Goal: Task Accomplishment & Management: Use online tool/utility

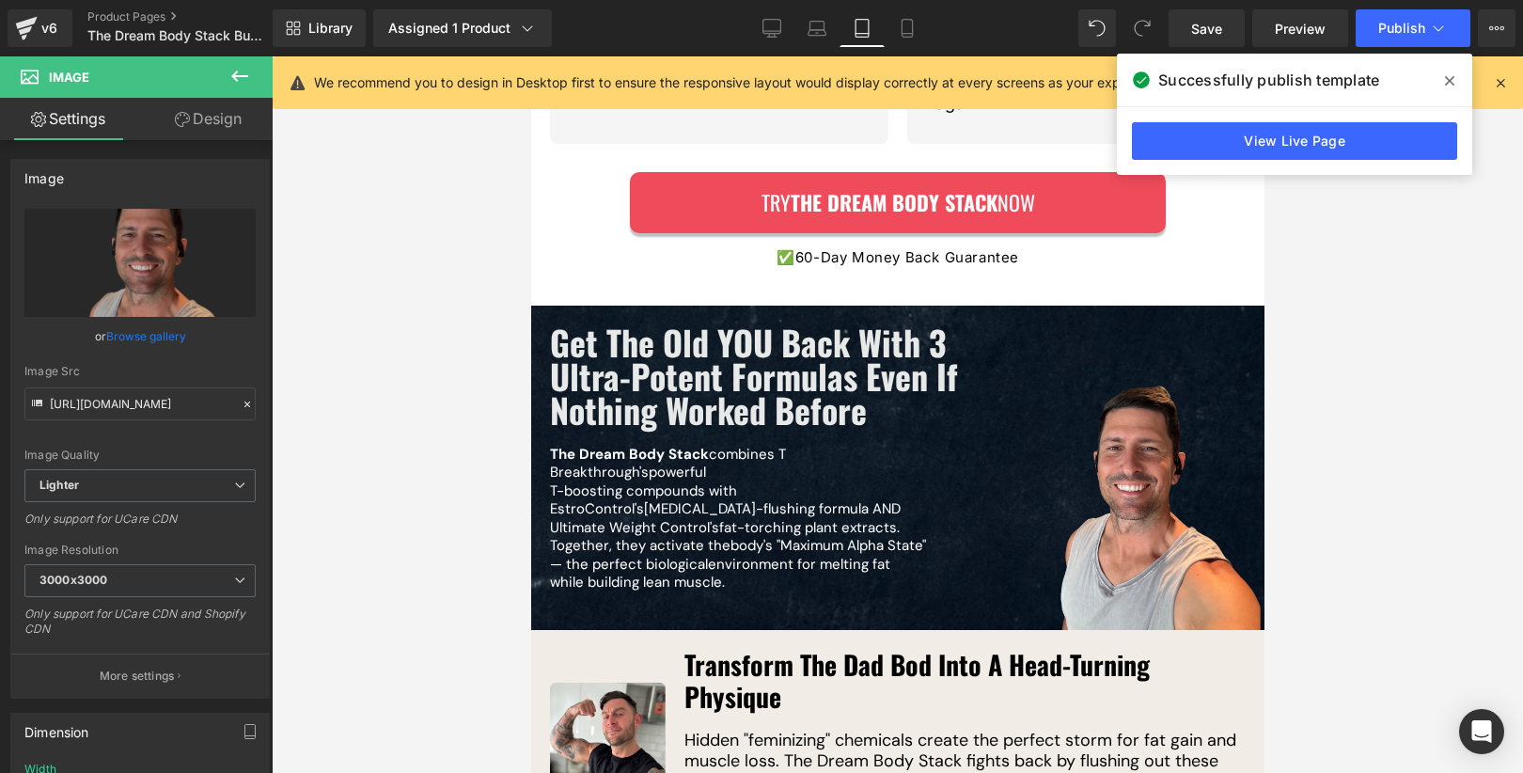
scroll to position [2394, 0]
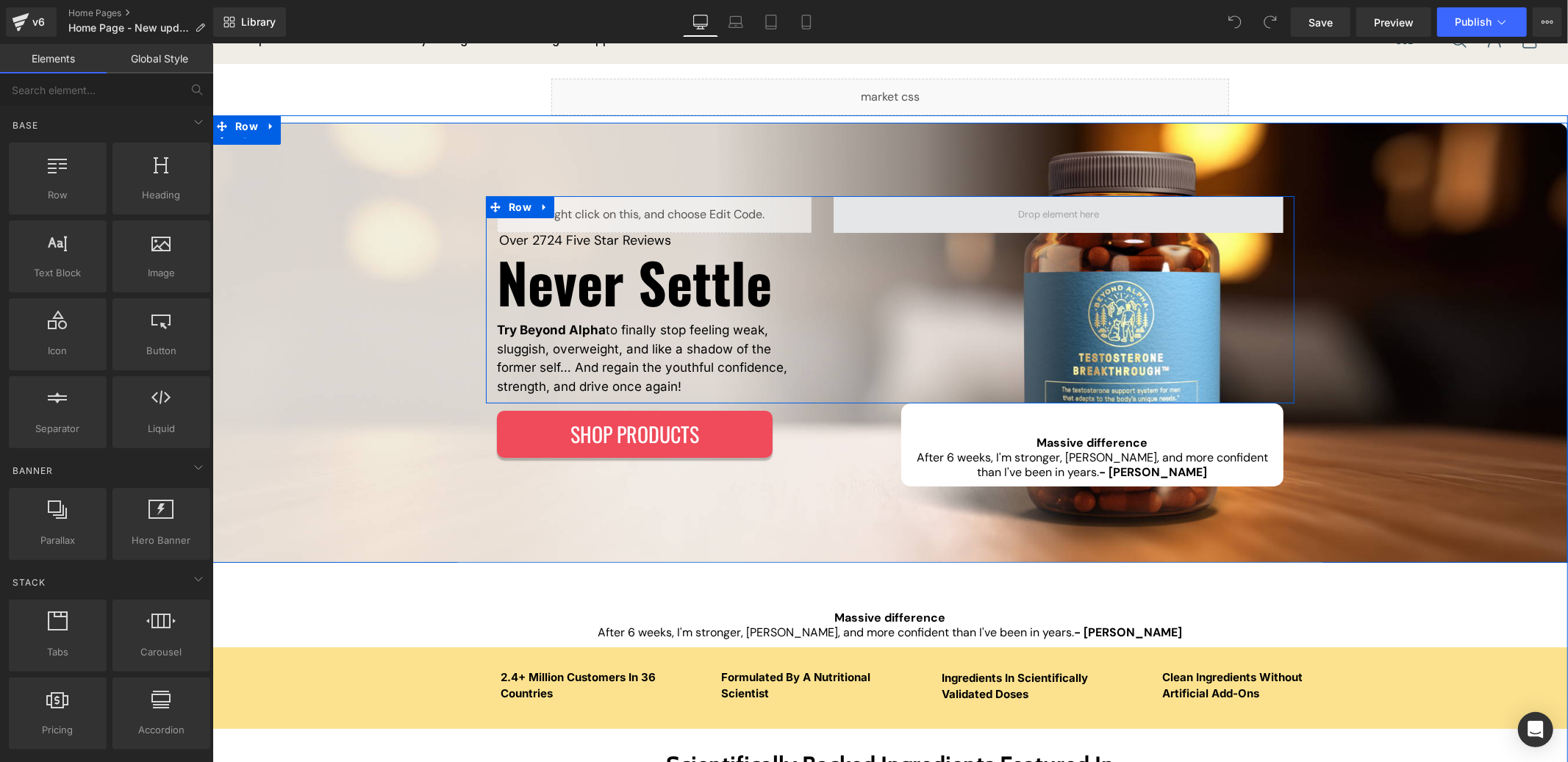
scroll to position [160, 0]
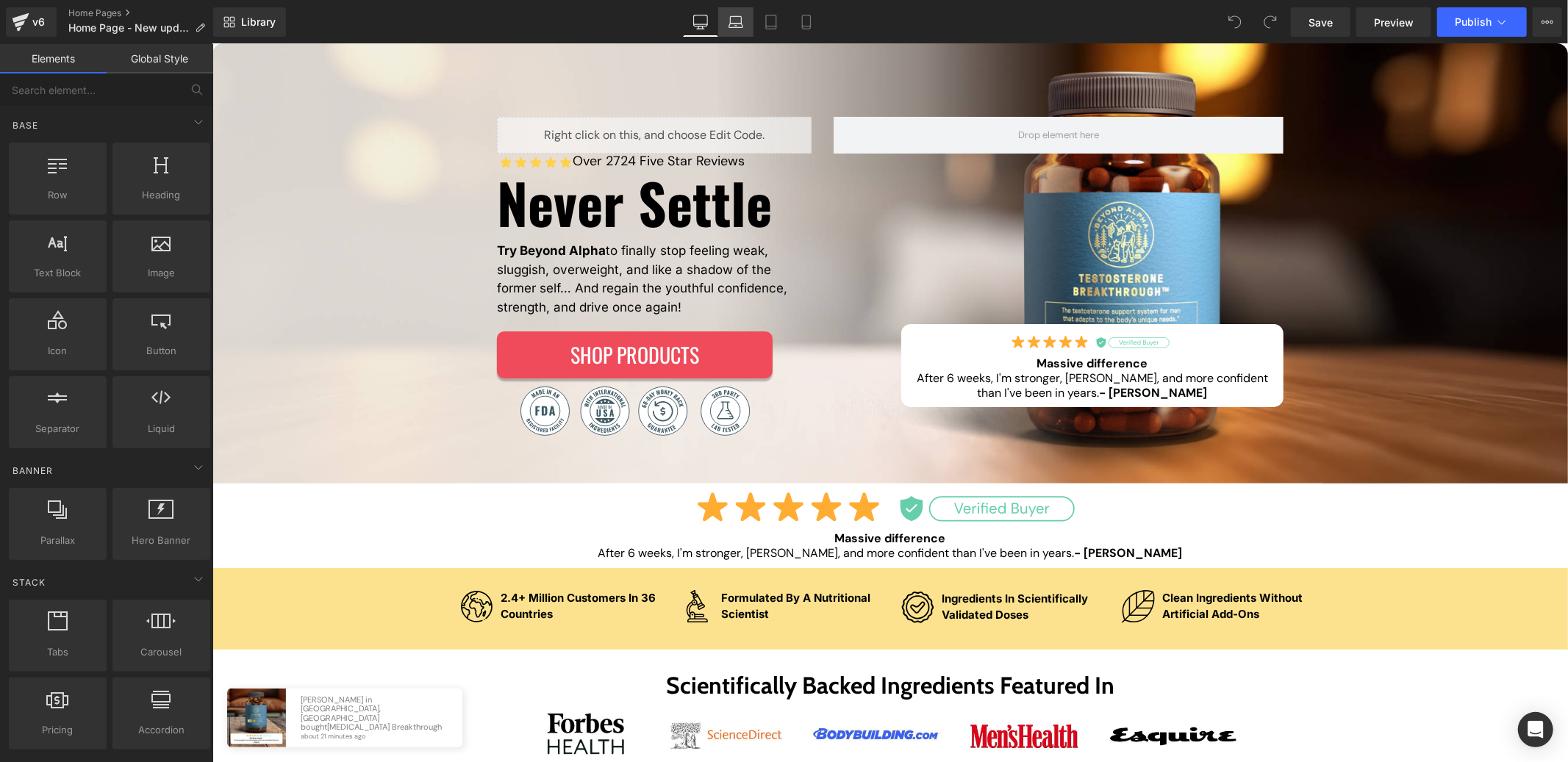
click at [724, 19] on link "Laptop" at bounding box center [735, 22] width 35 height 30
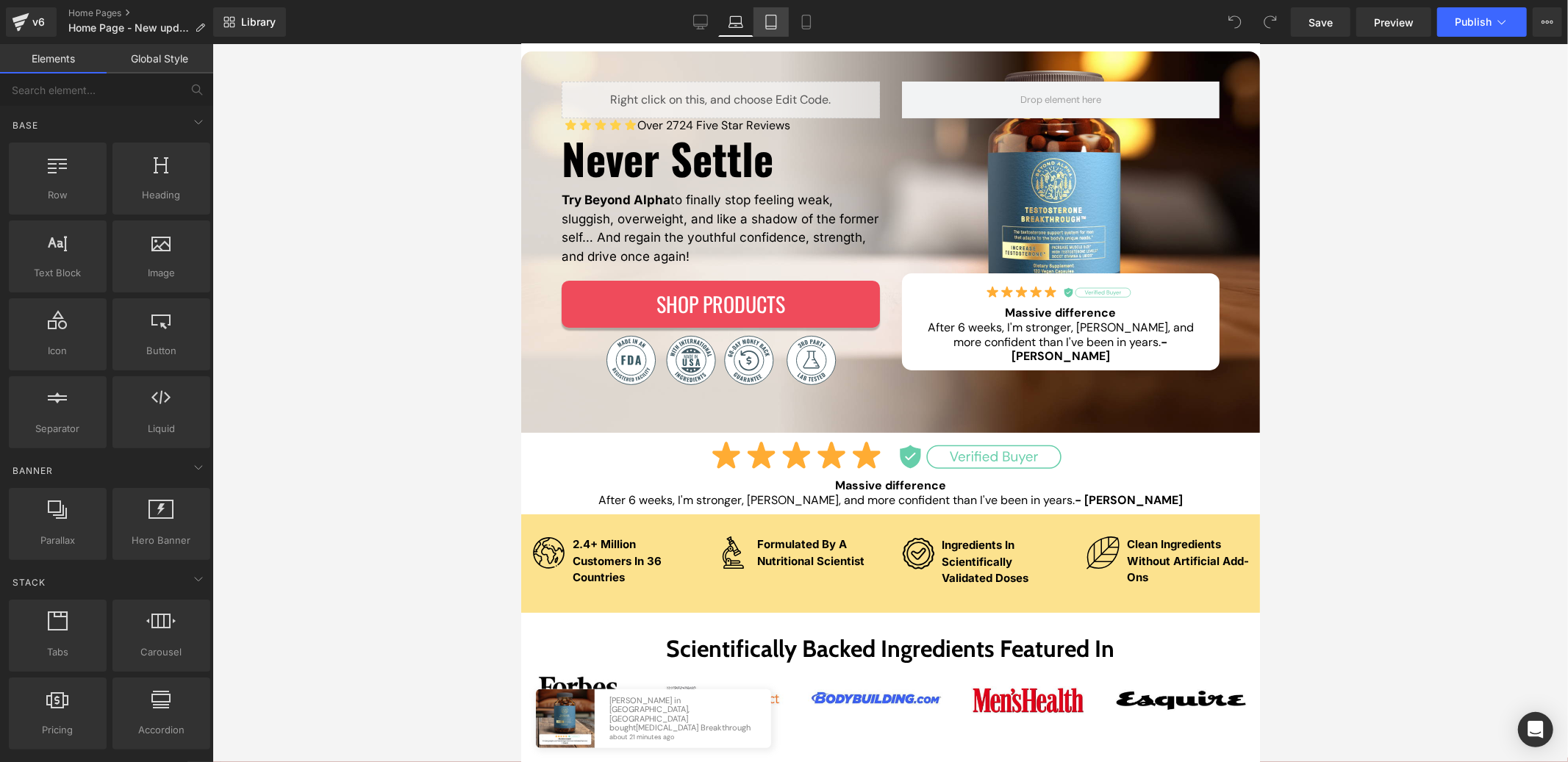
click at [764, 23] on icon at bounding box center [771, 22] width 15 height 15
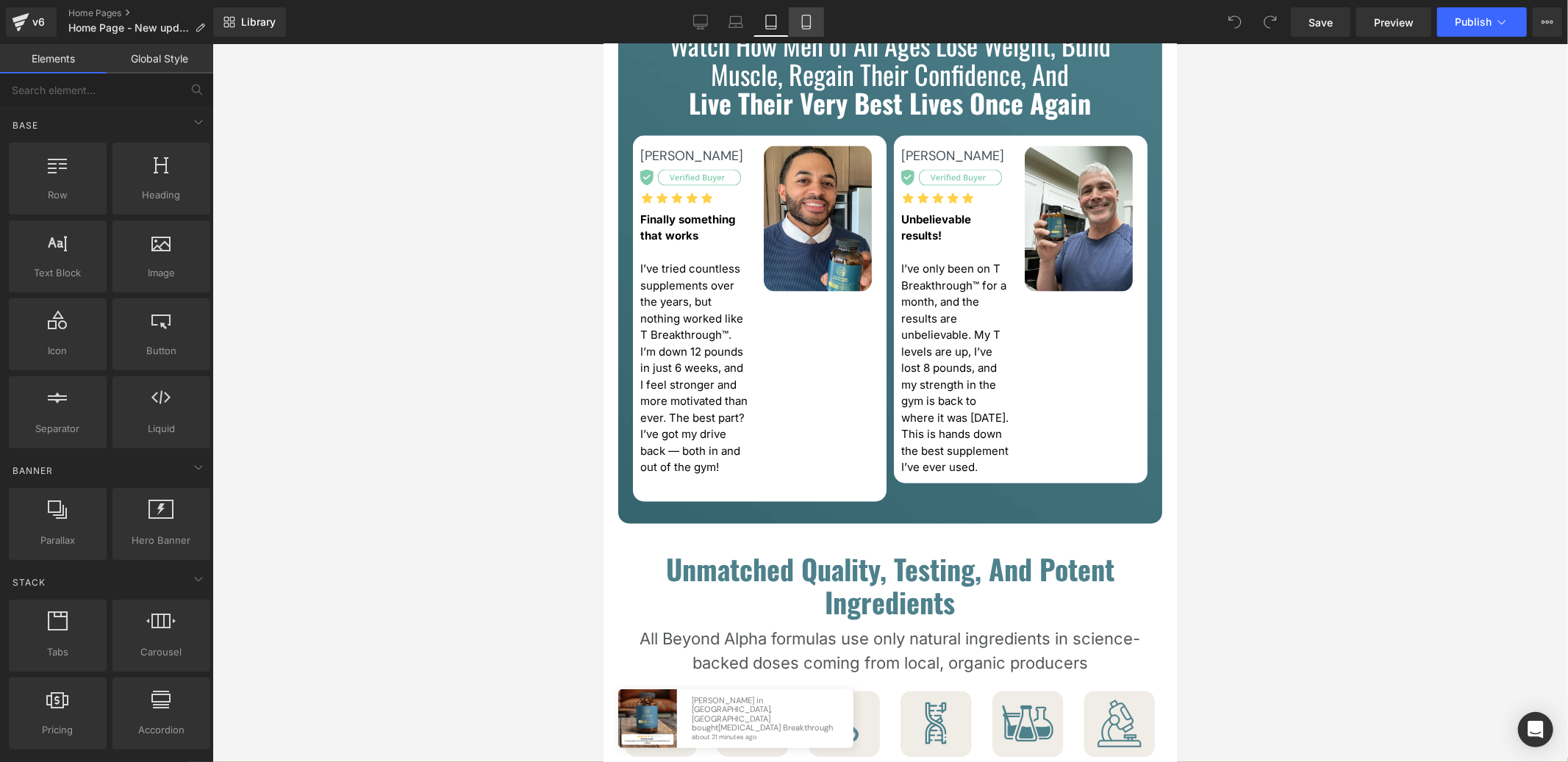
click at [807, 24] on icon at bounding box center [806, 22] width 15 height 15
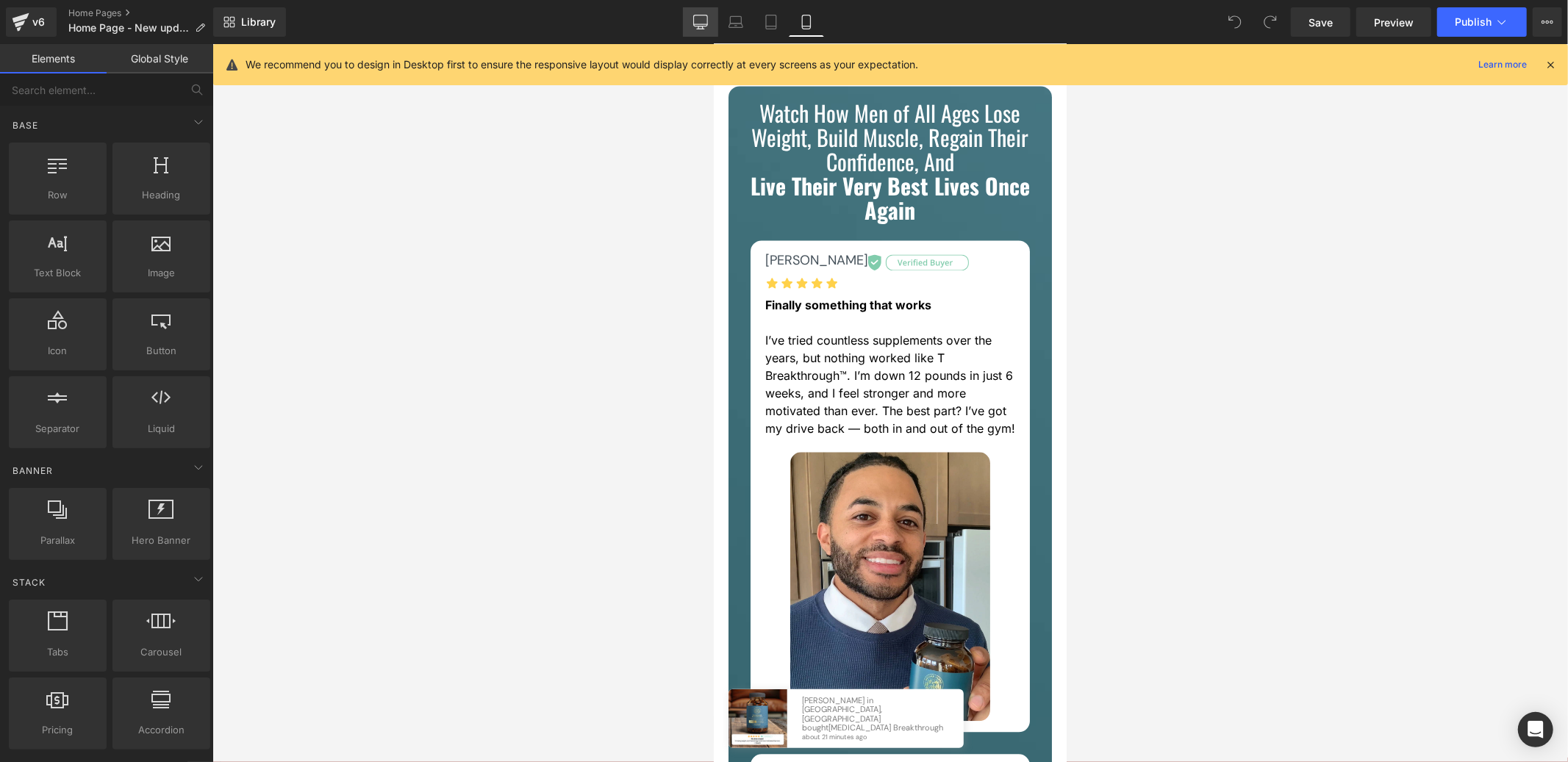
click at [698, 24] on icon at bounding box center [700, 22] width 15 height 15
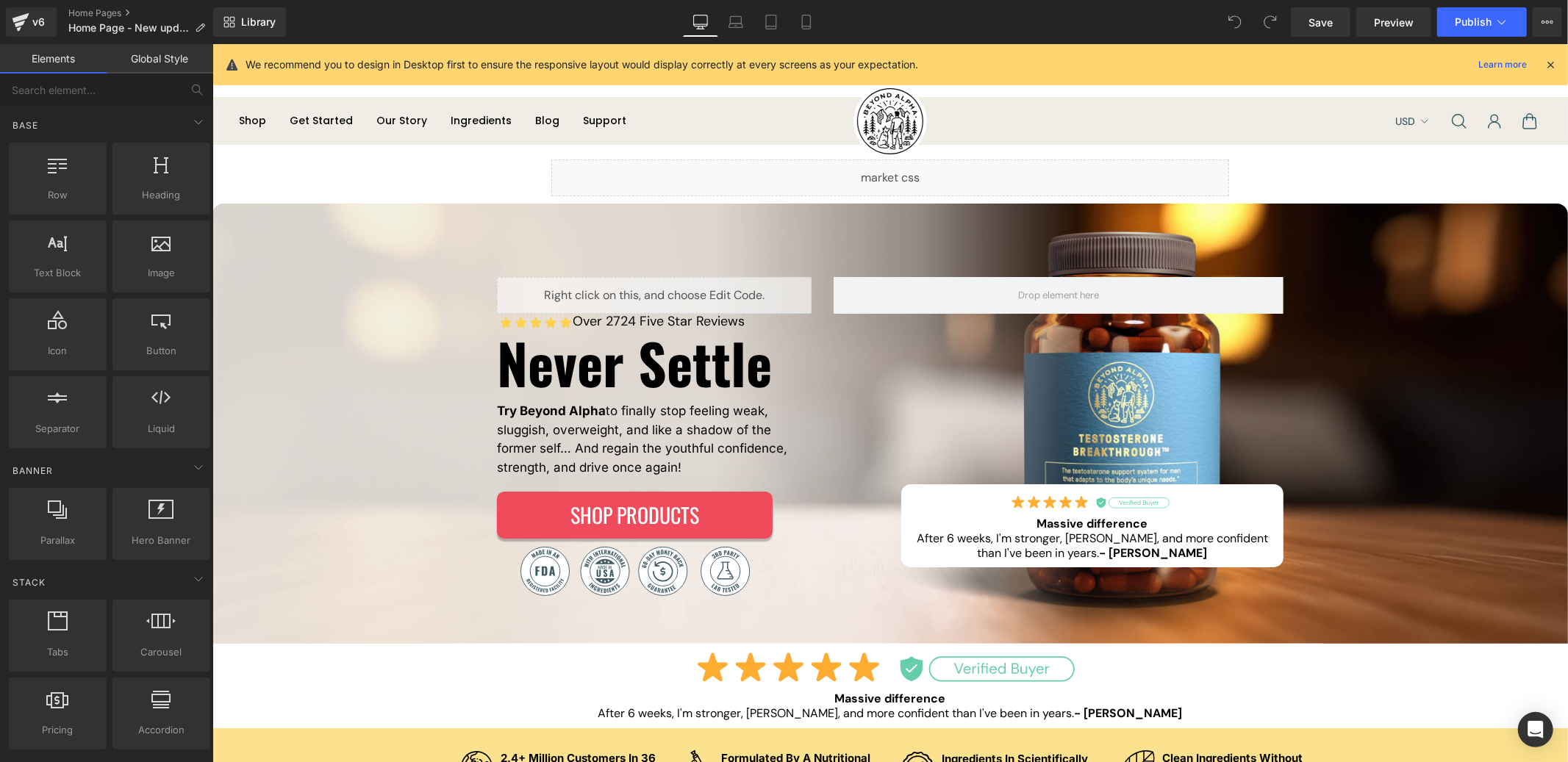
scroll to position [31, 0]
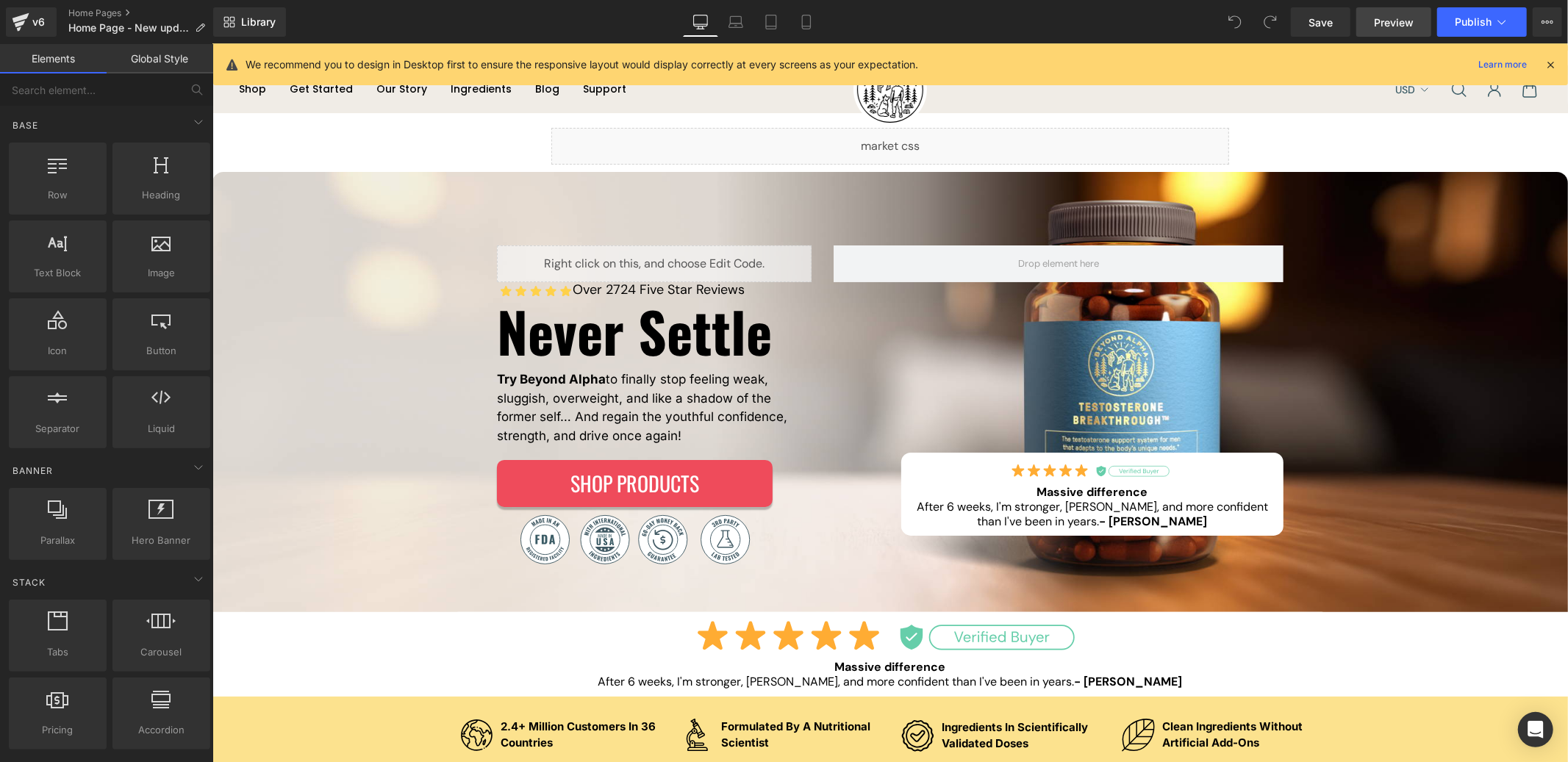
click at [1403, 24] on span "Preview" at bounding box center [1394, 23] width 40 height 16
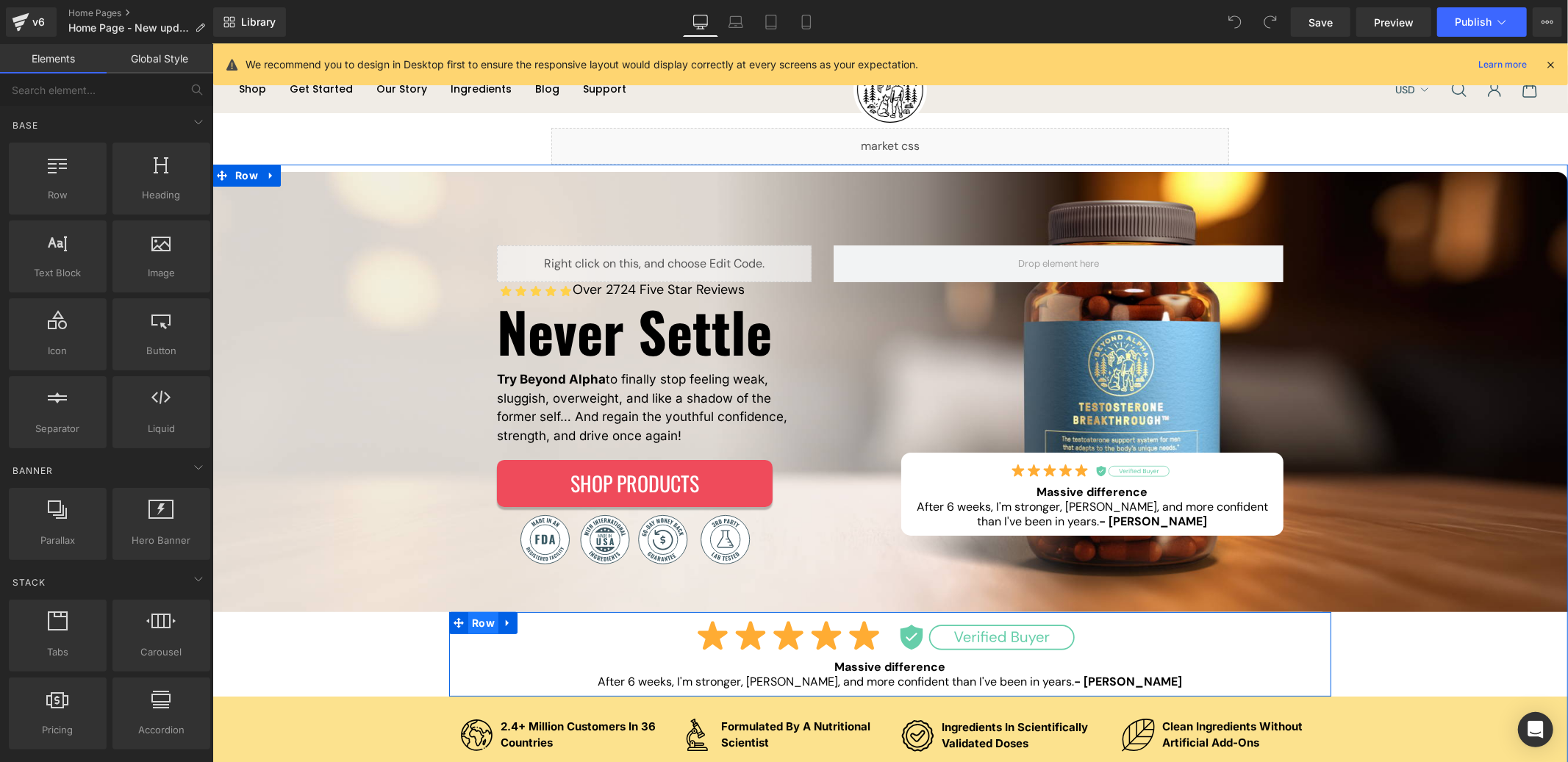
click at [478, 625] on span "Row" at bounding box center [483, 622] width 30 height 22
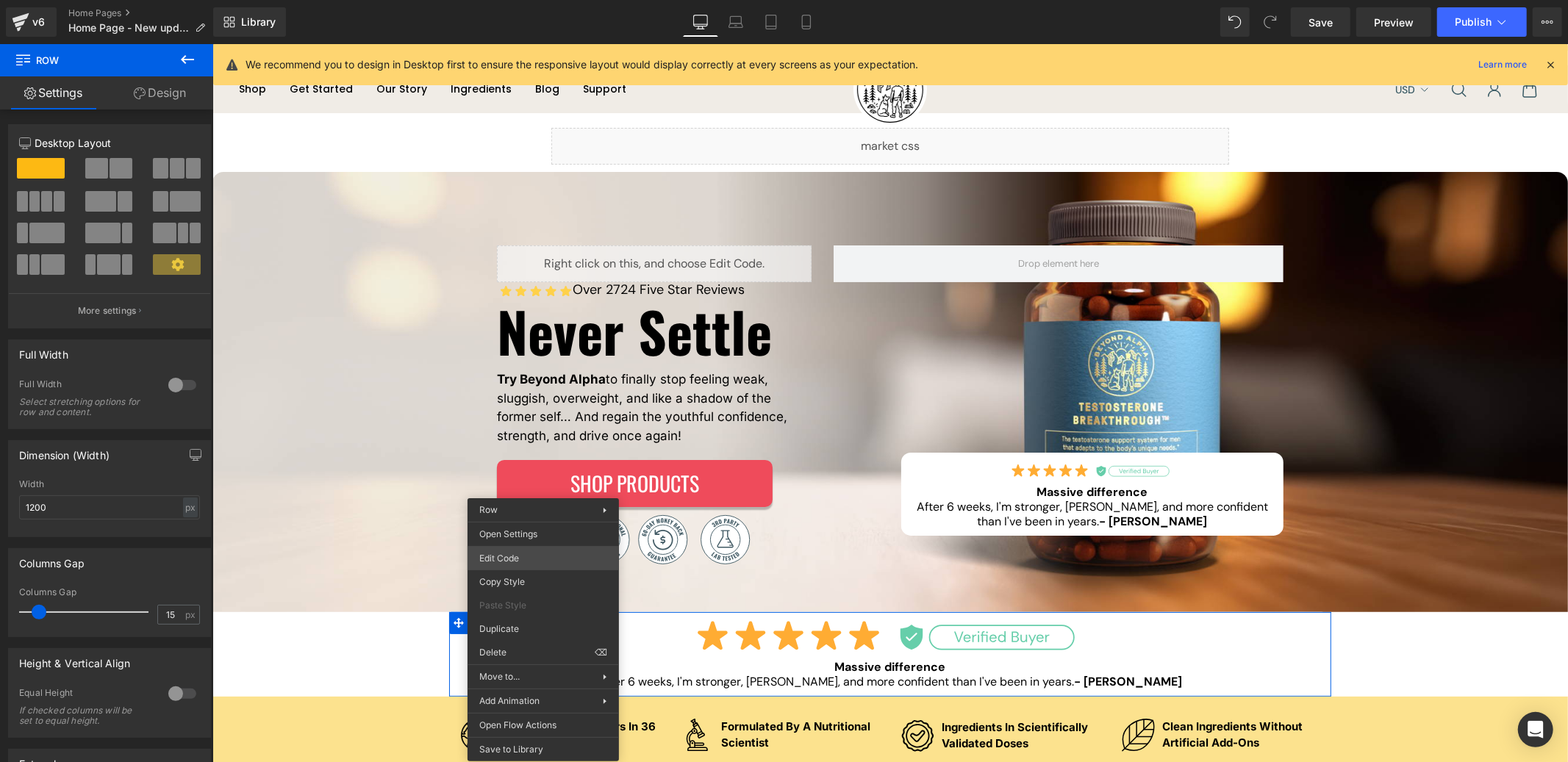
click at [536, 0] on div "Row You are previewing how the will restyle your page. You can not edit Element…" at bounding box center [784, 0] width 1568 height 0
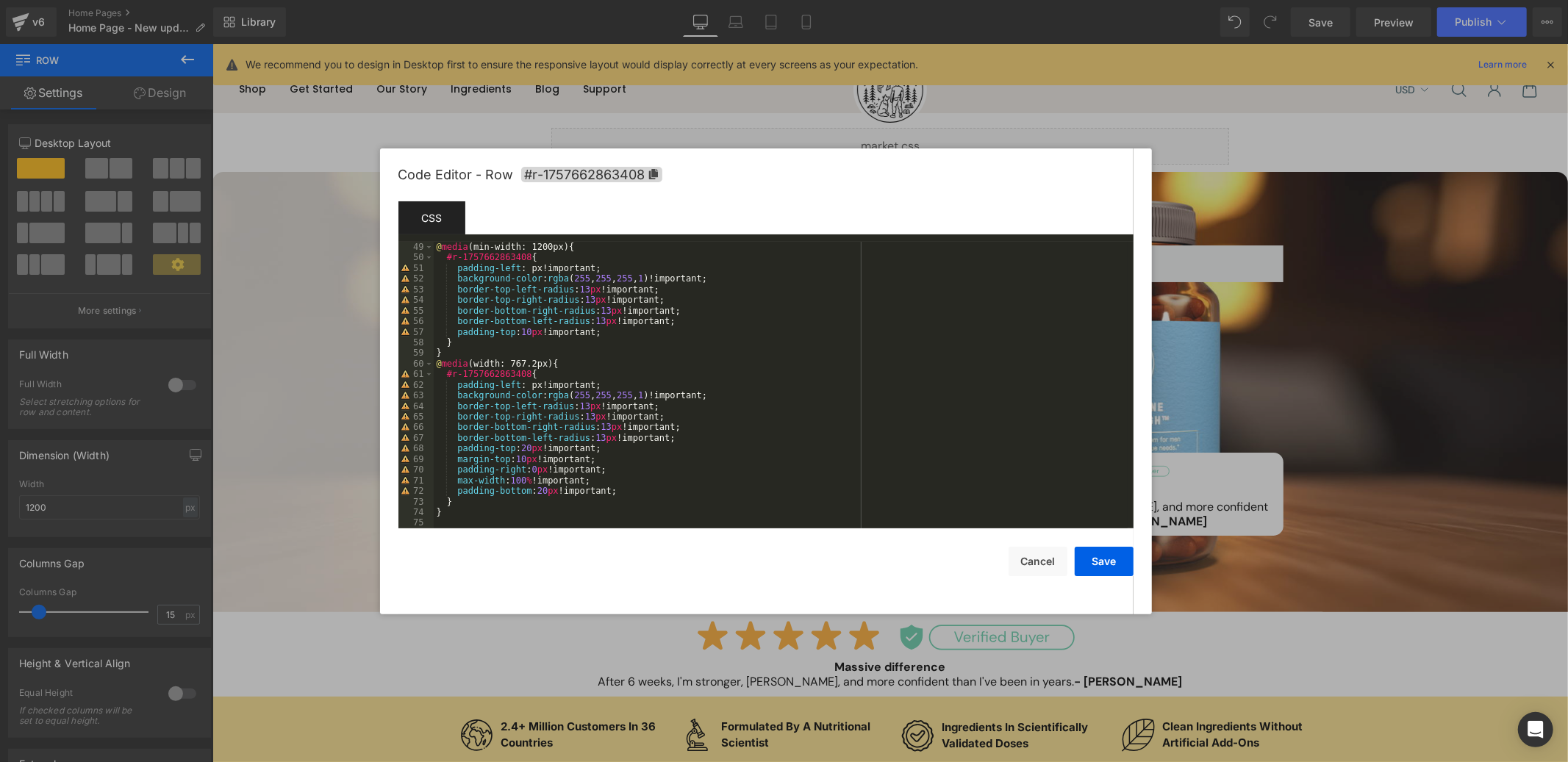
scroll to position [509, 0]
click at [1024, 564] on button "Cancel" at bounding box center [1038, 561] width 59 height 30
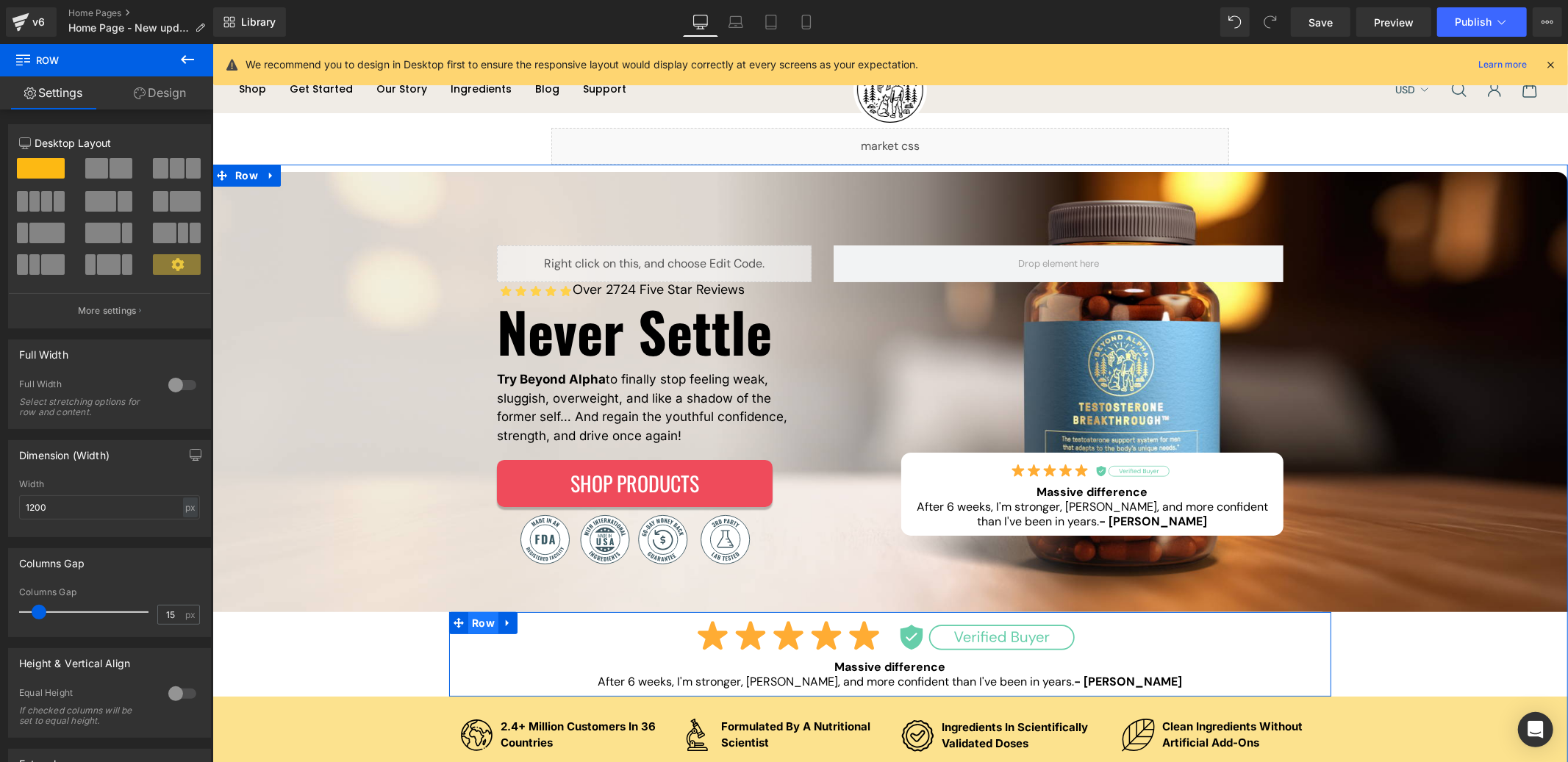
click at [481, 621] on span "Row" at bounding box center [483, 622] width 30 height 22
click at [468, 625] on span "Row" at bounding box center [483, 622] width 30 height 22
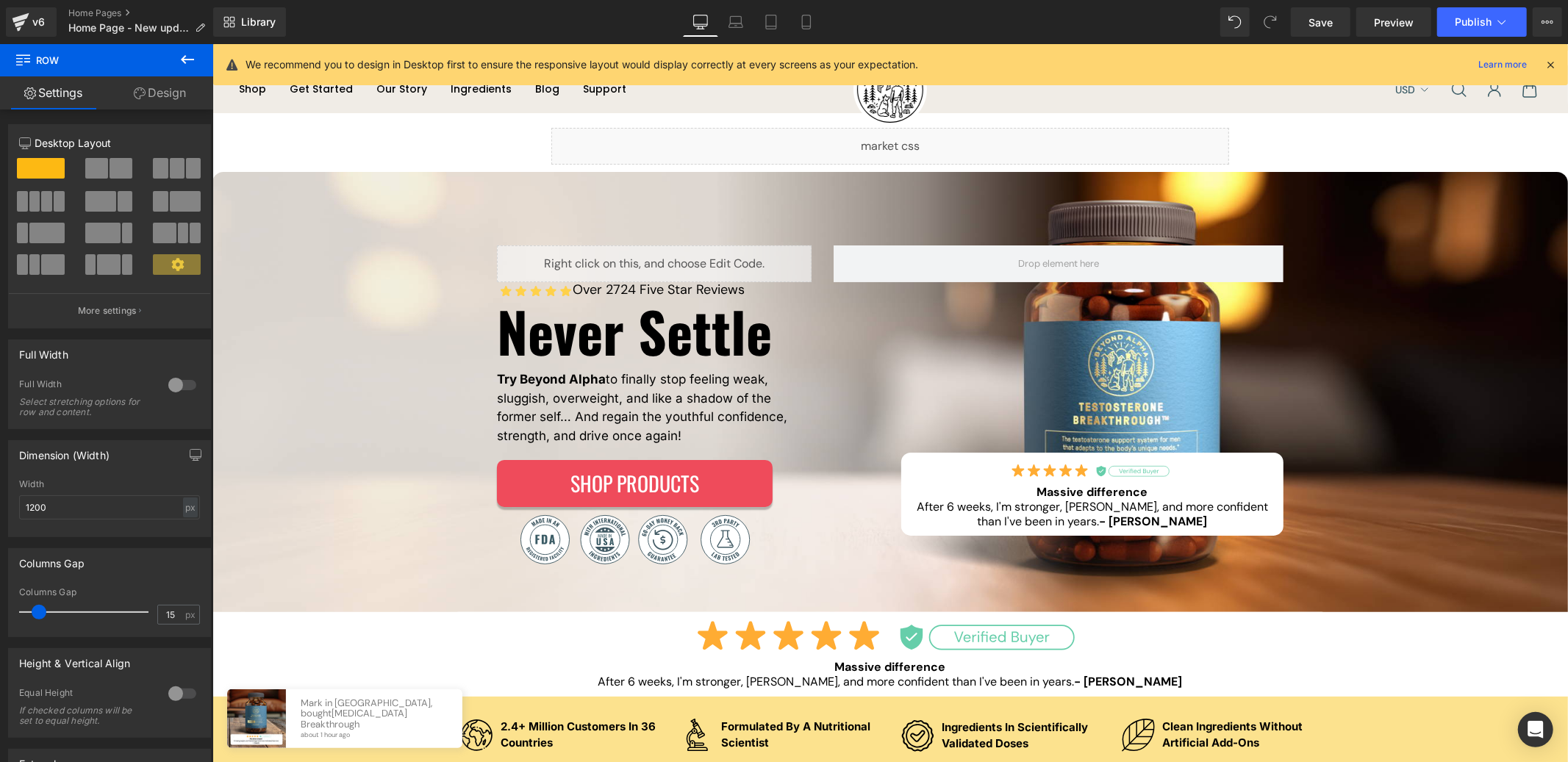
click at [185, 88] on link "Design" at bounding box center [160, 93] width 106 height 33
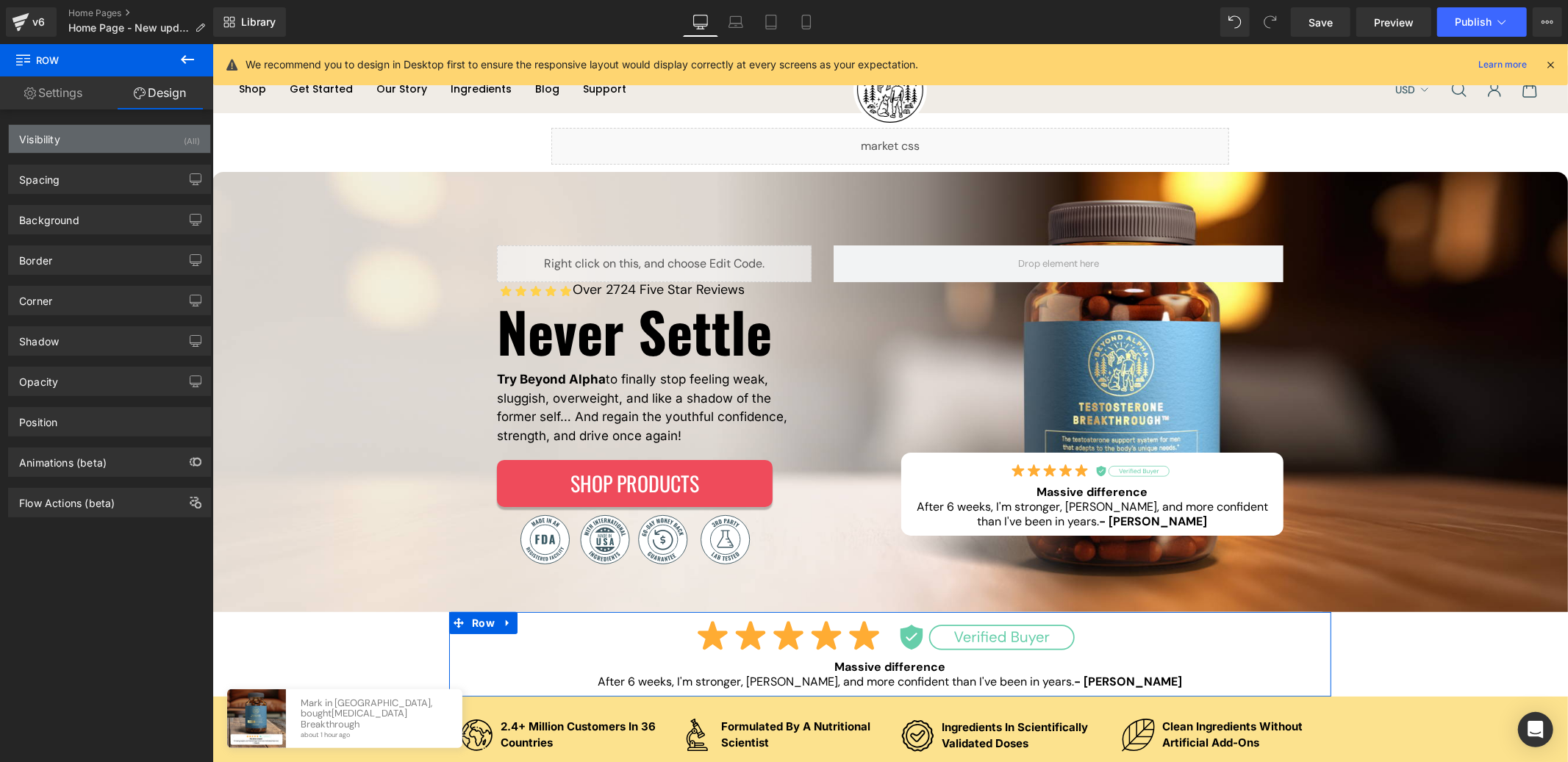
click at [109, 140] on div "Visibility (All)" at bounding box center [109, 139] width 202 height 28
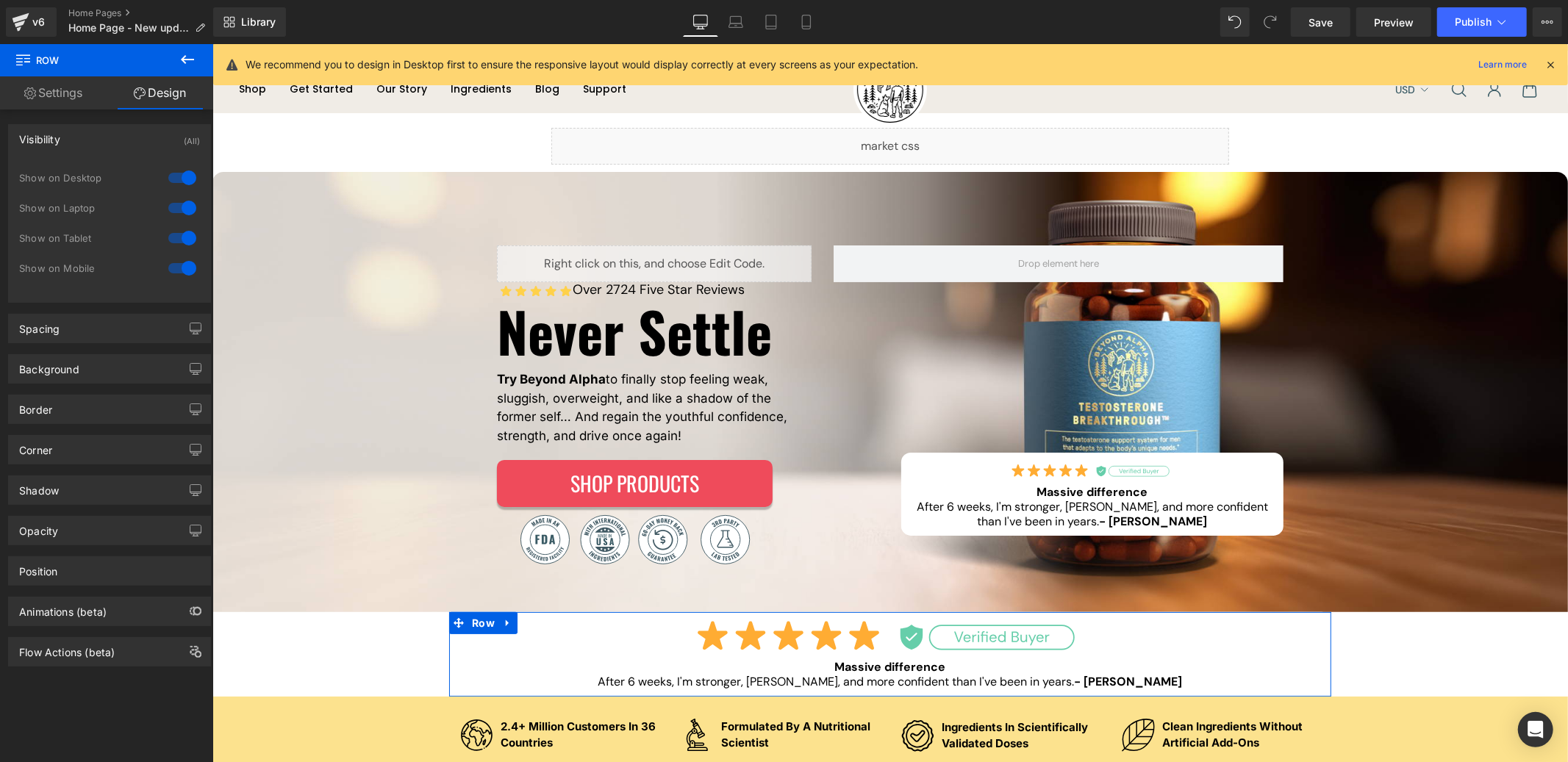
click at [179, 174] on div at bounding box center [182, 177] width 35 height 23
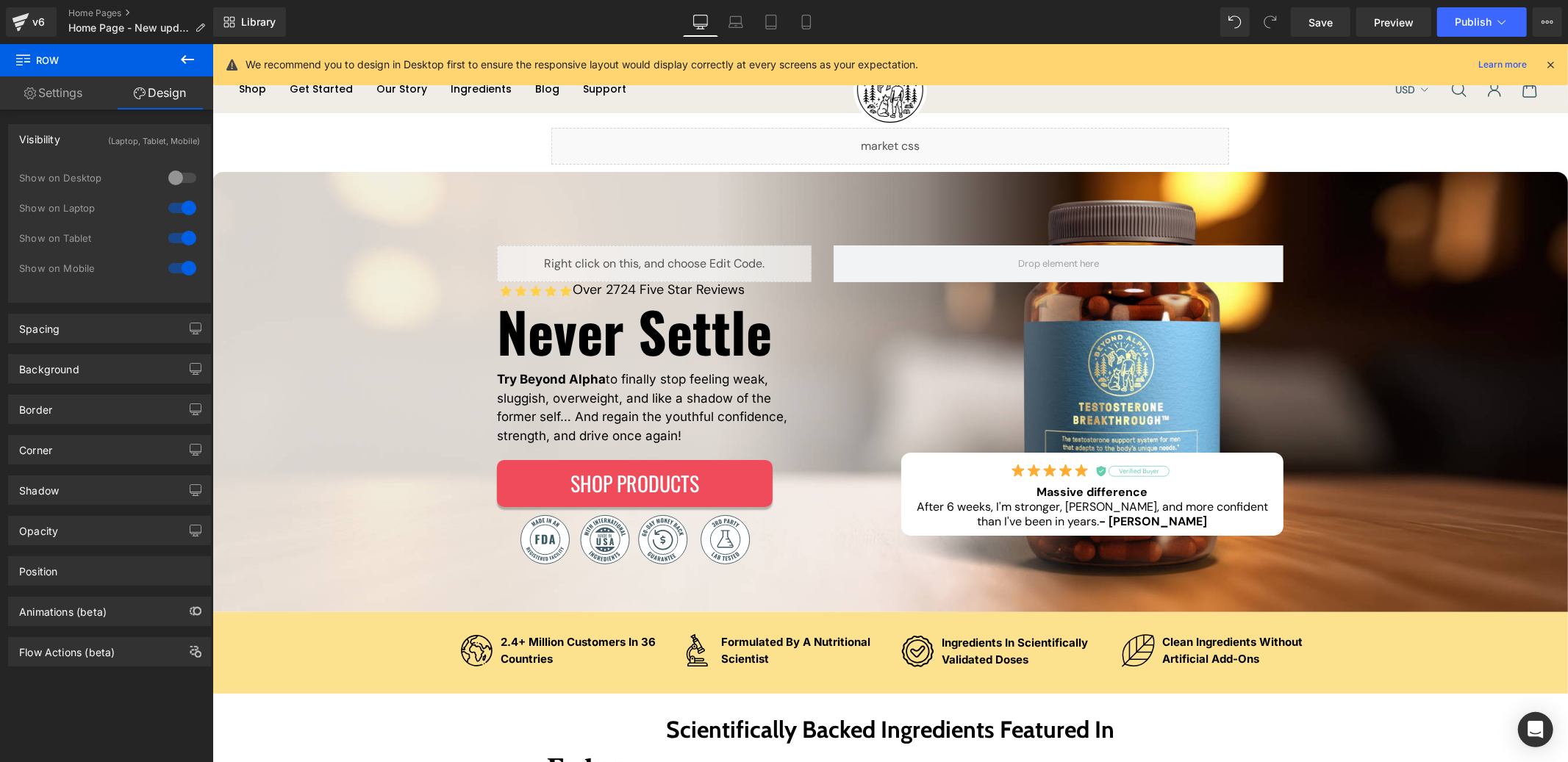
click at [174, 214] on div at bounding box center [182, 208] width 35 height 23
click at [177, 235] on div at bounding box center [182, 238] width 35 height 23
click at [730, 28] on icon at bounding box center [736, 22] width 15 height 15
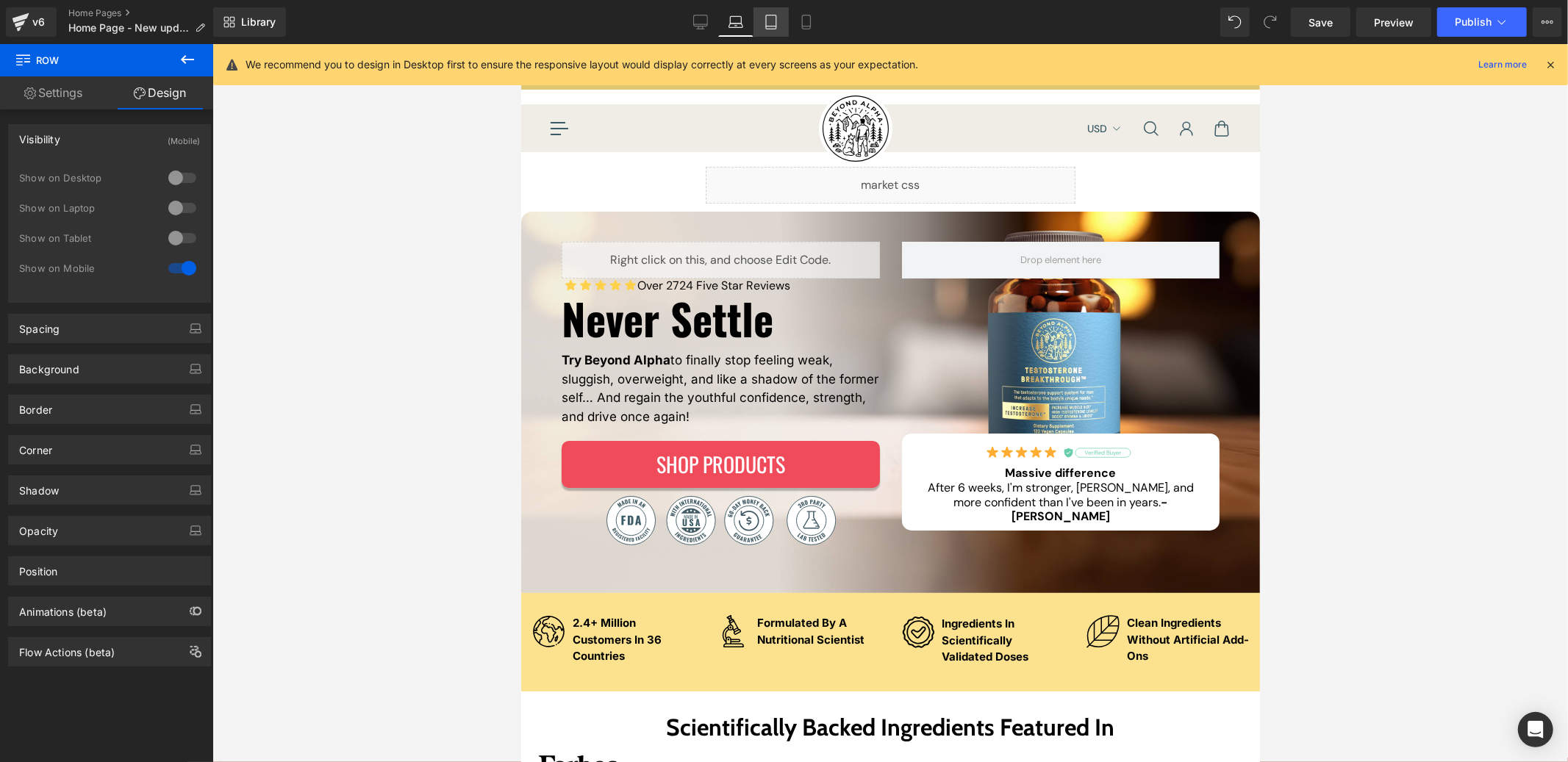
click at [769, 27] on icon at bounding box center [771, 22] width 15 height 15
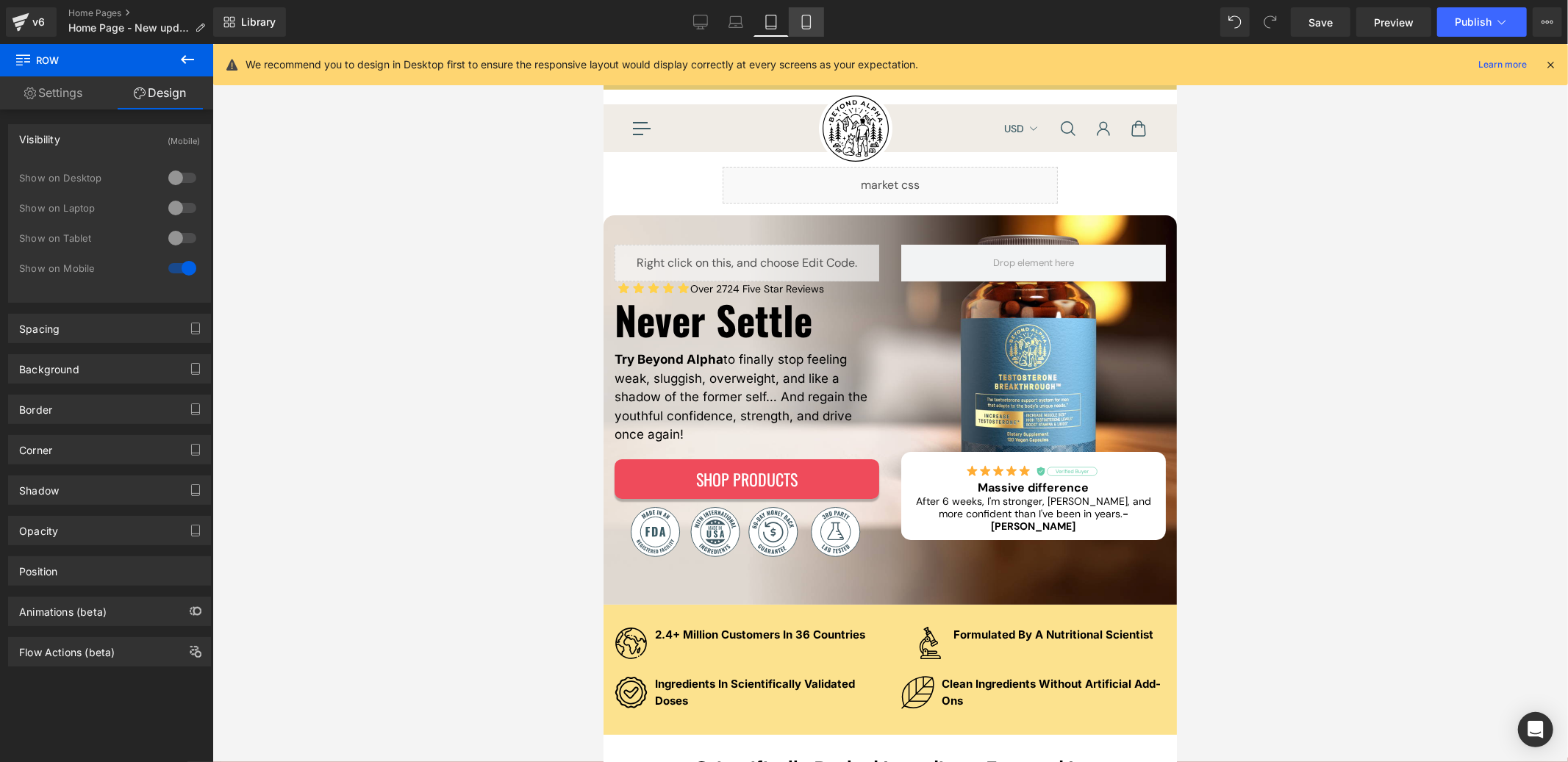
click at [800, 28] on icon at bounding box center [806, 22] width 15 height 15
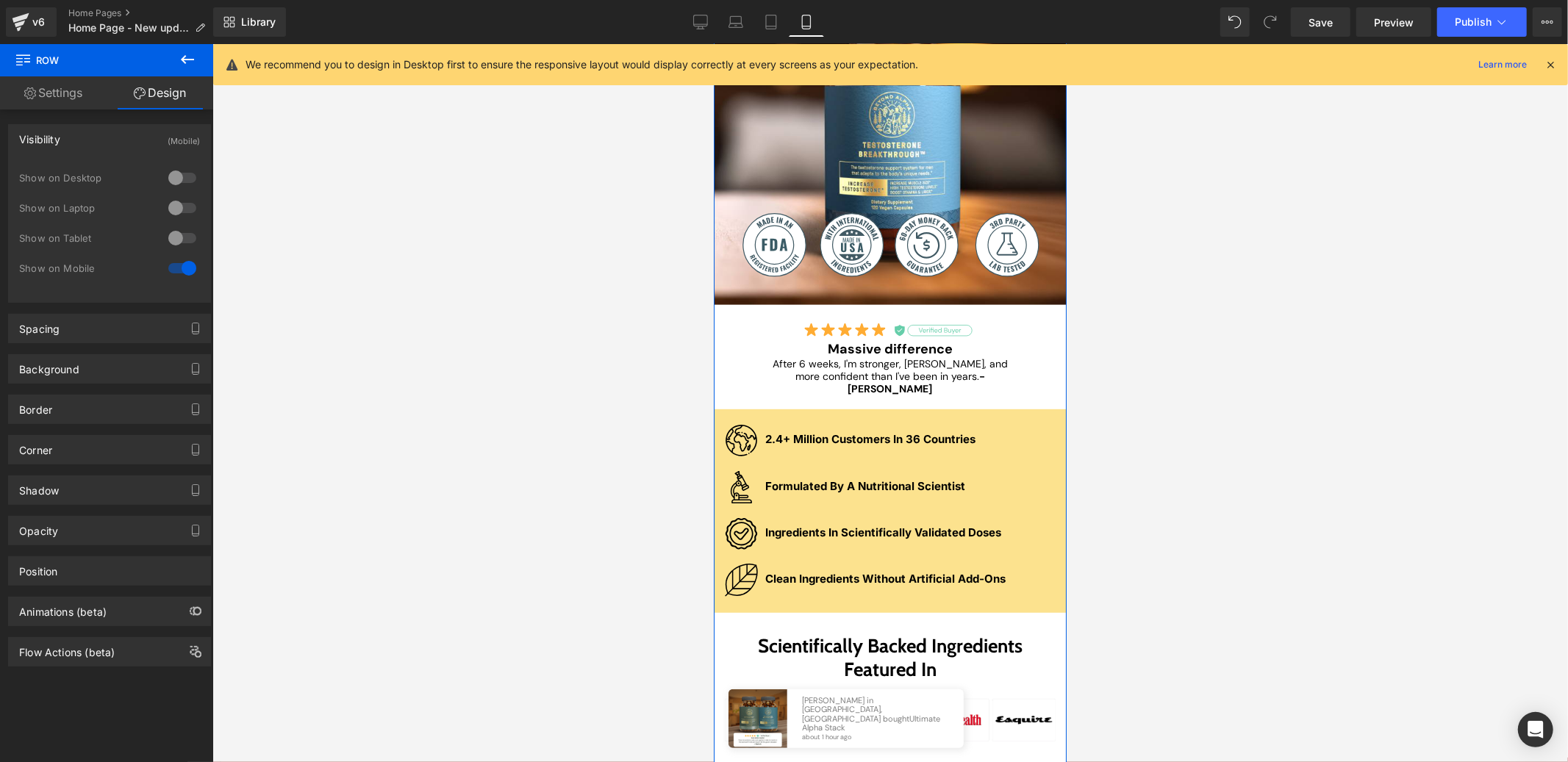
scroll to position [481, 0]
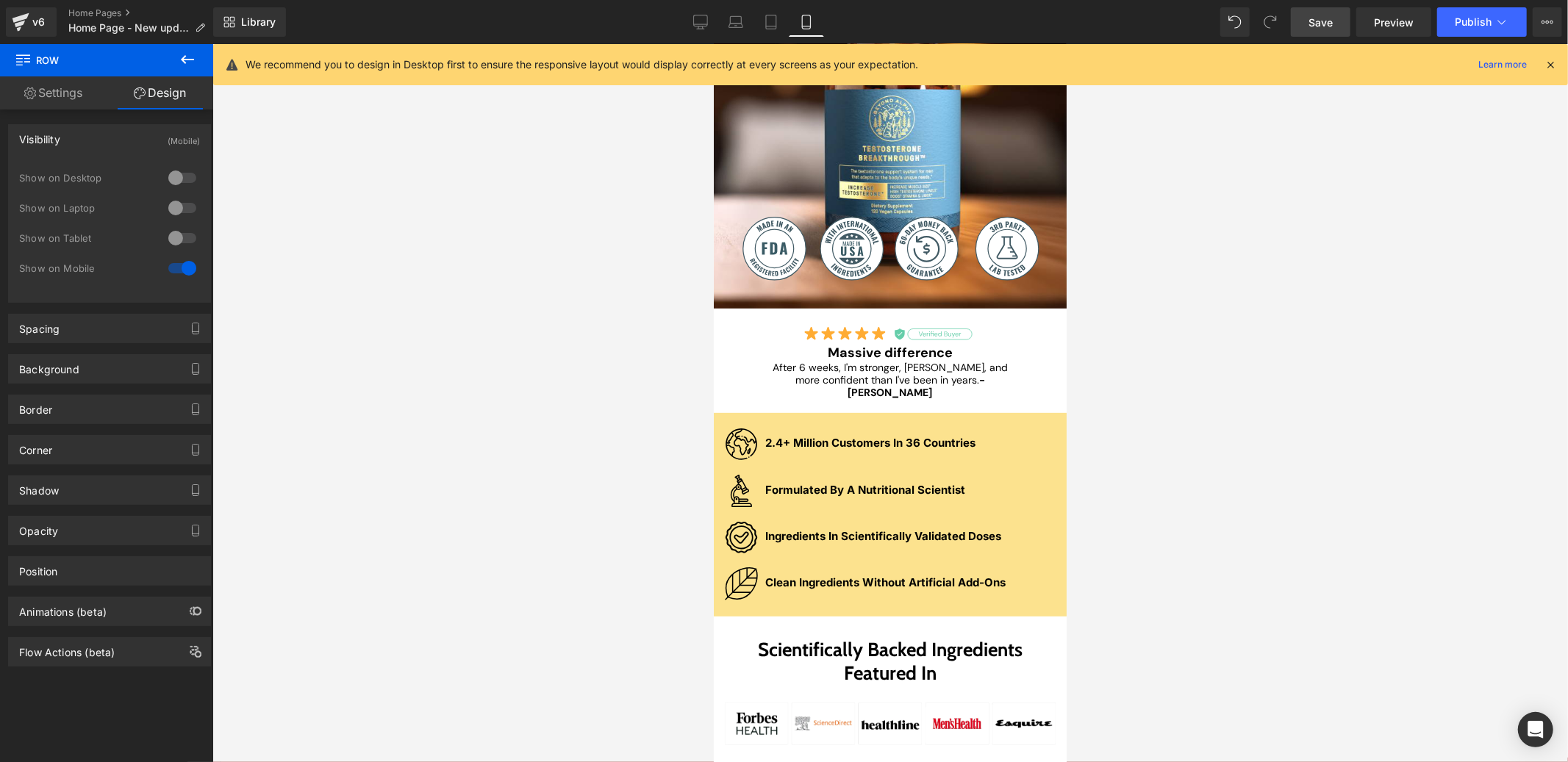
click at [1318, 23] on span "Save" at bounding box center [1320, 23] width 24 height 16
click at [703, 25] on icon at bounding box center [700, 22] width 15 height 15
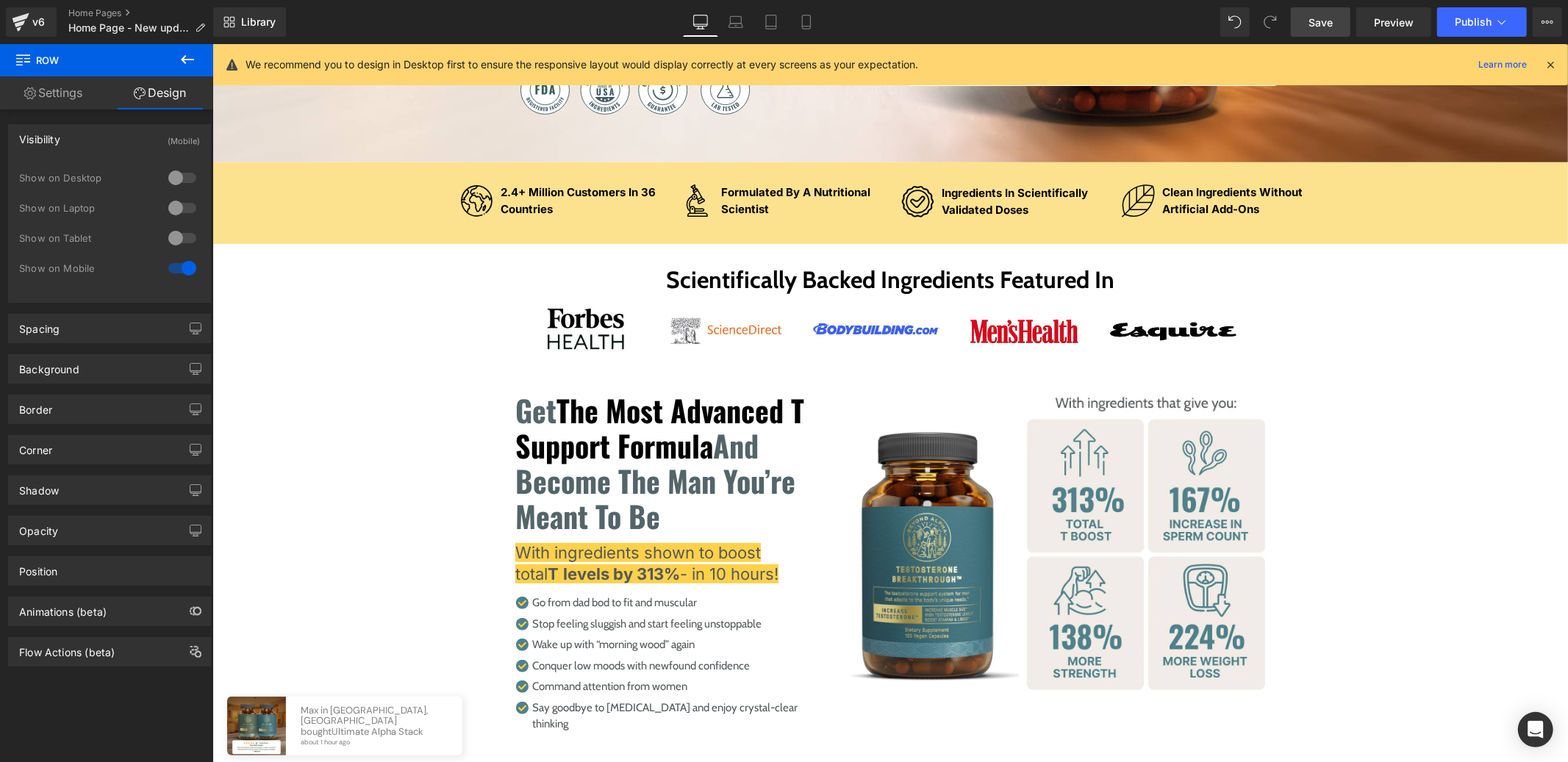
scroll to position [0, 0]
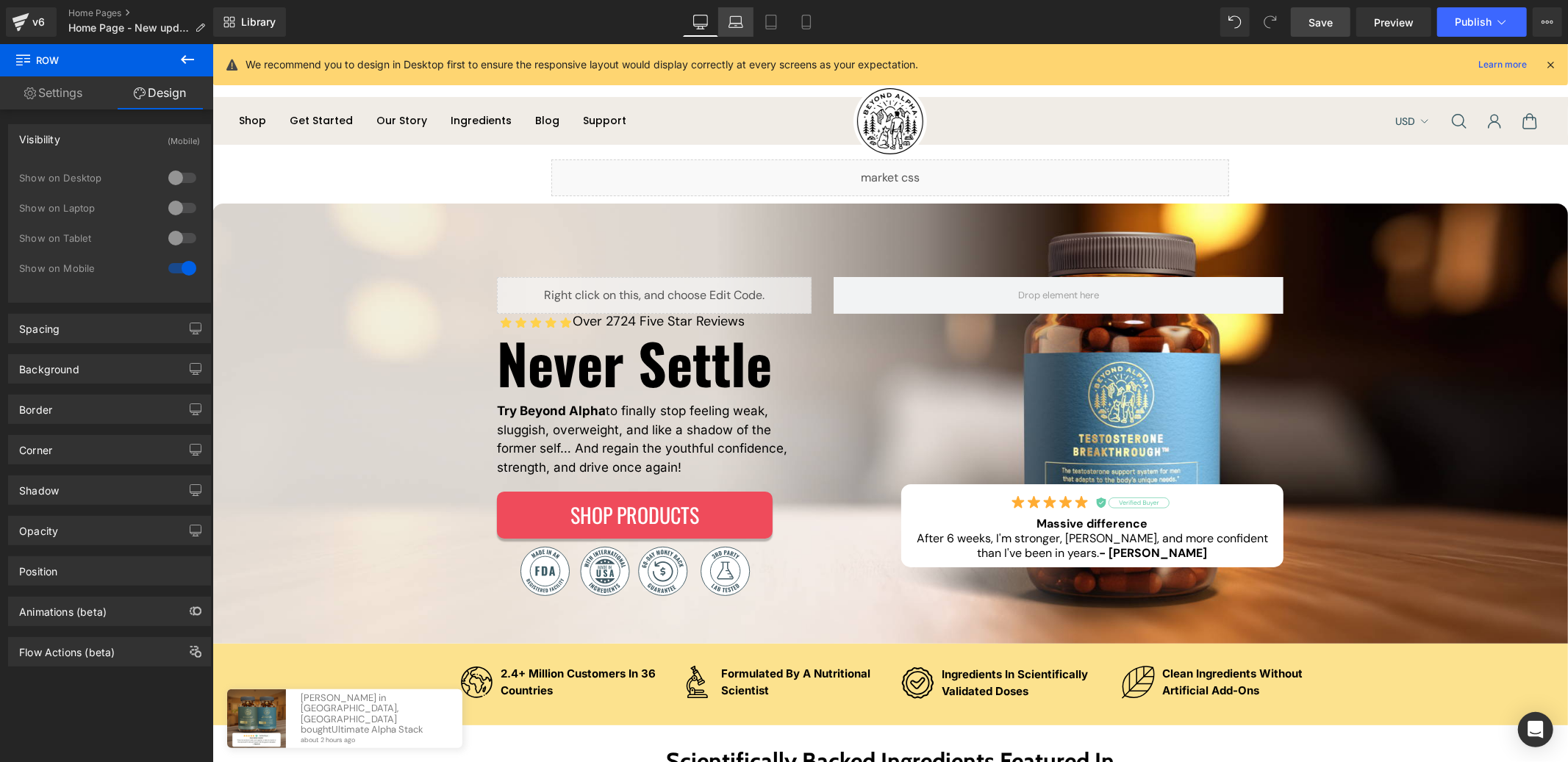
click at [742, 23] on icon at bounding box center [736, 26] width 14 height 5
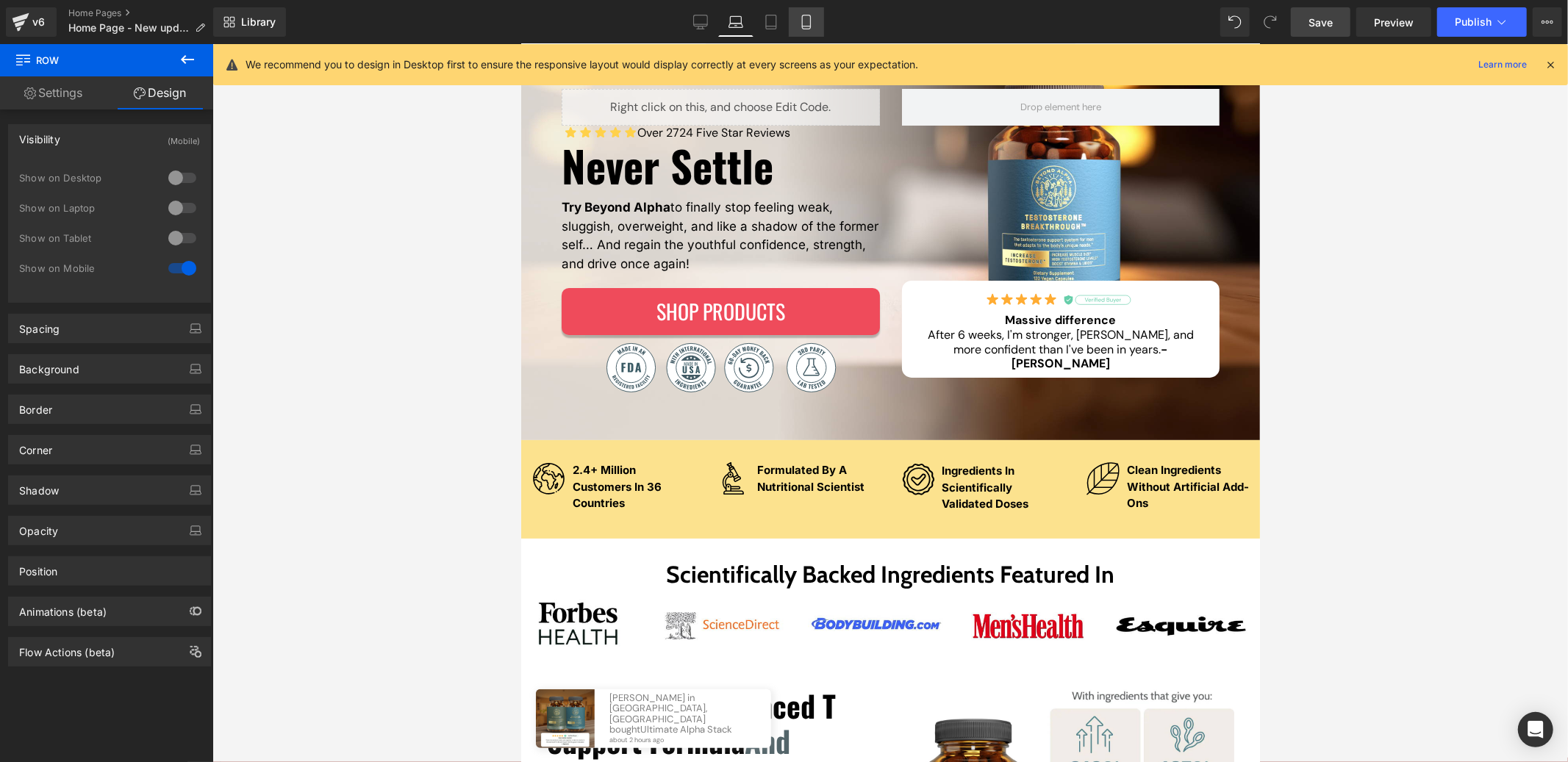
click at [791, 20] on link "Mobile" at bounding box center [806, 22] width 35 height 30
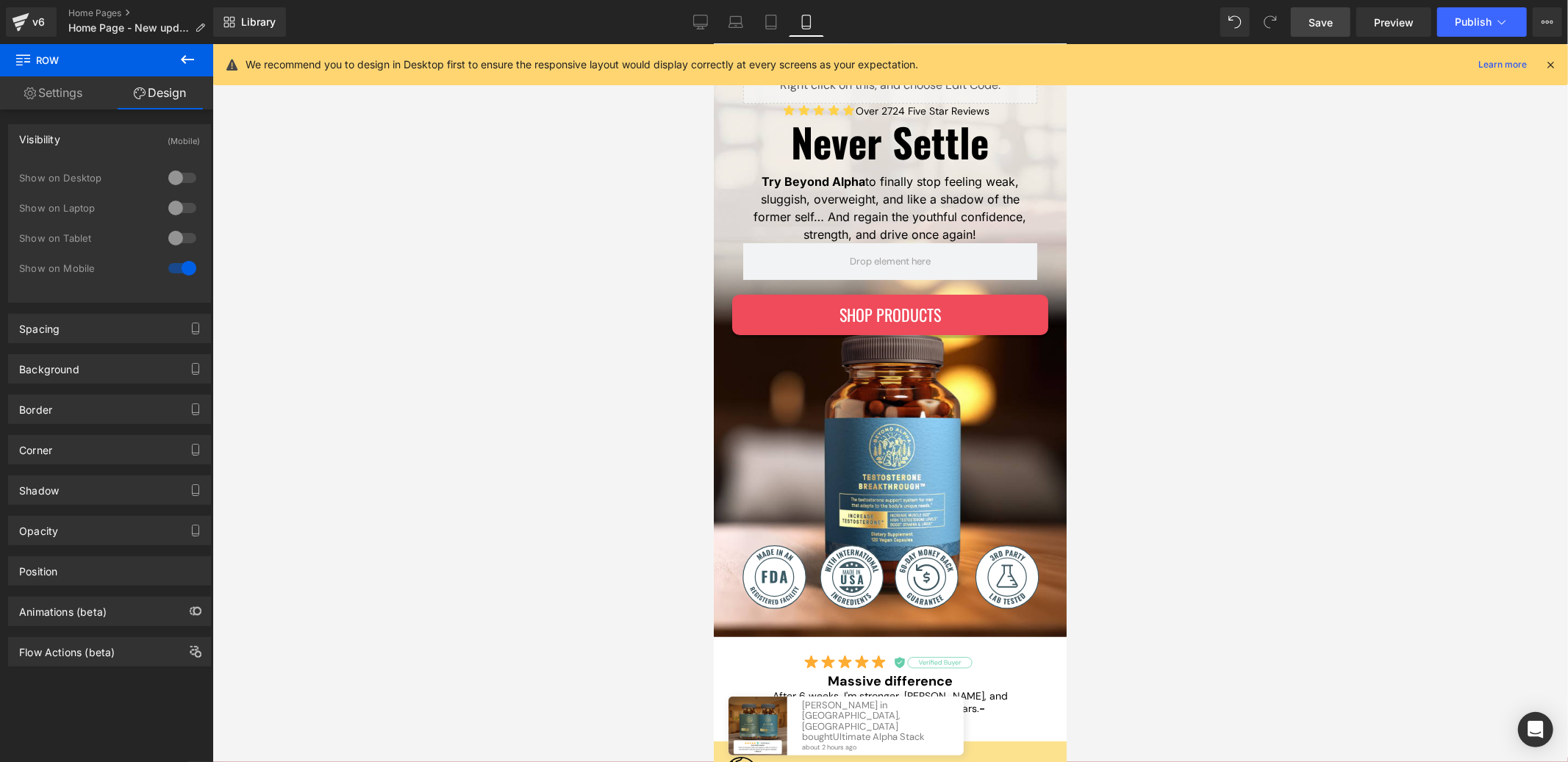
scroll to position [510, 0]
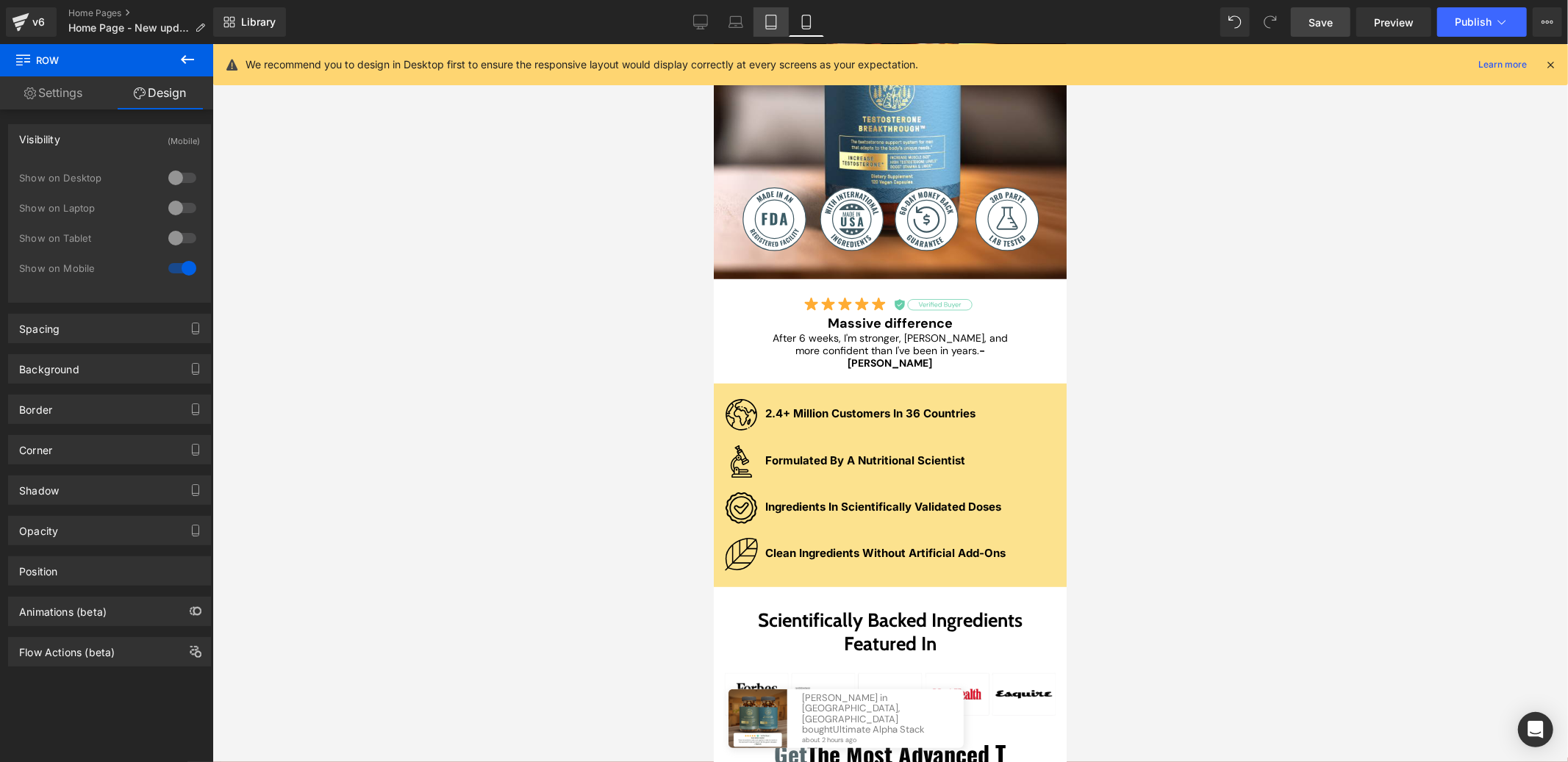
click at [778, 20] on link "Tablet" at bounding box center [771, 22] width 35 height 30
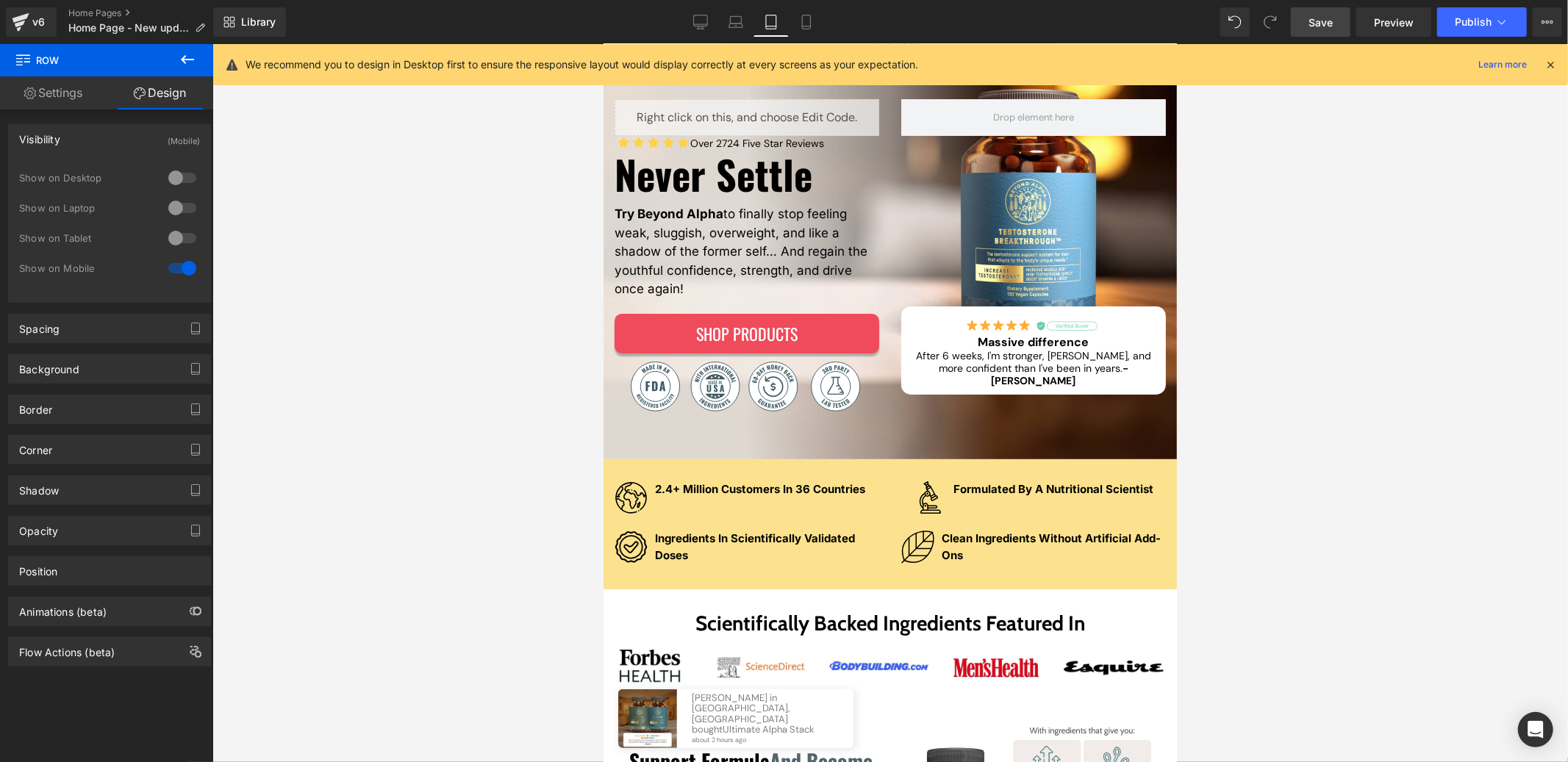
scroll to position [148, 0]
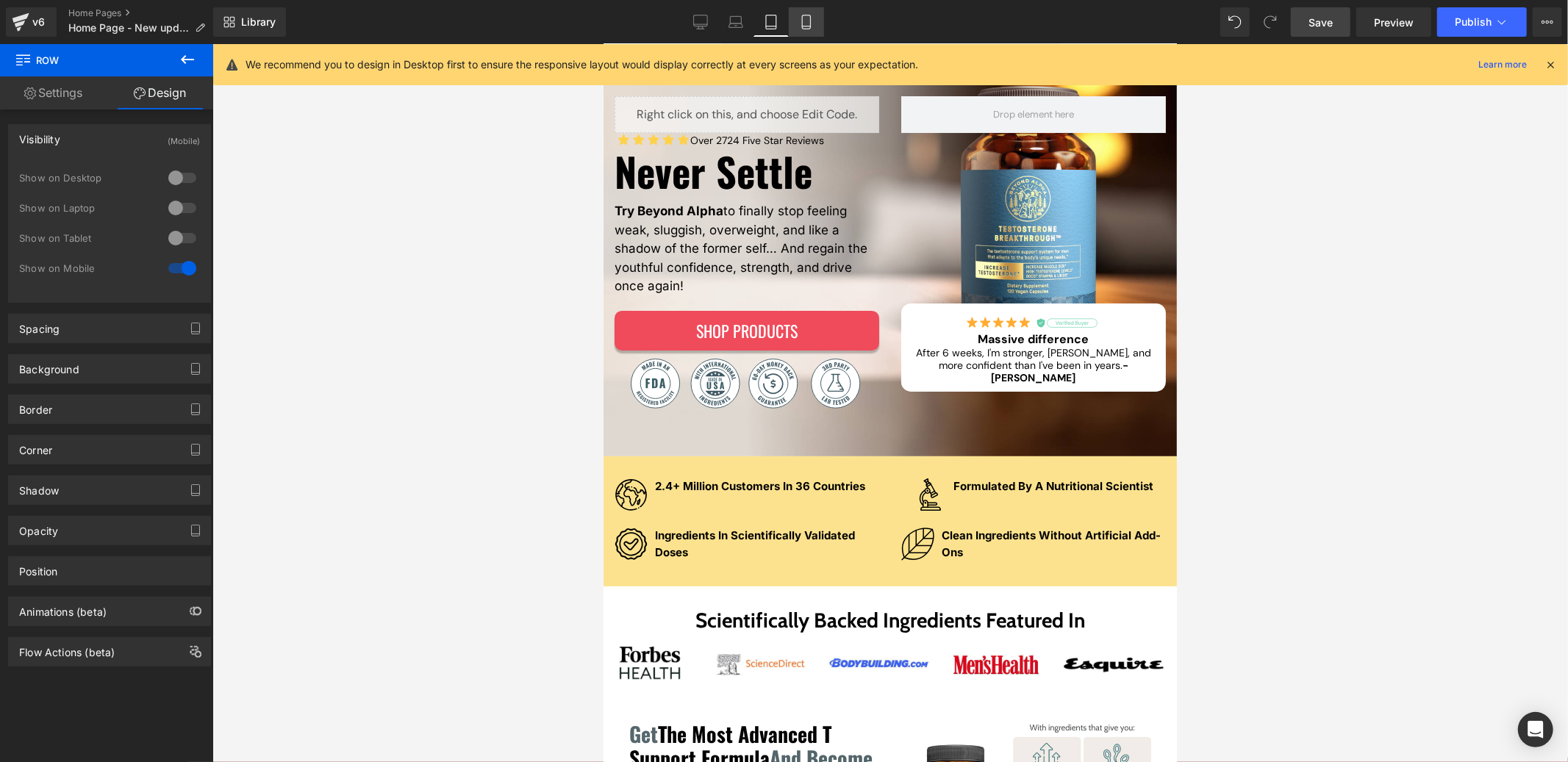
click at [799, 27] on icon at bounding box center [806, 22] width 15 height 15
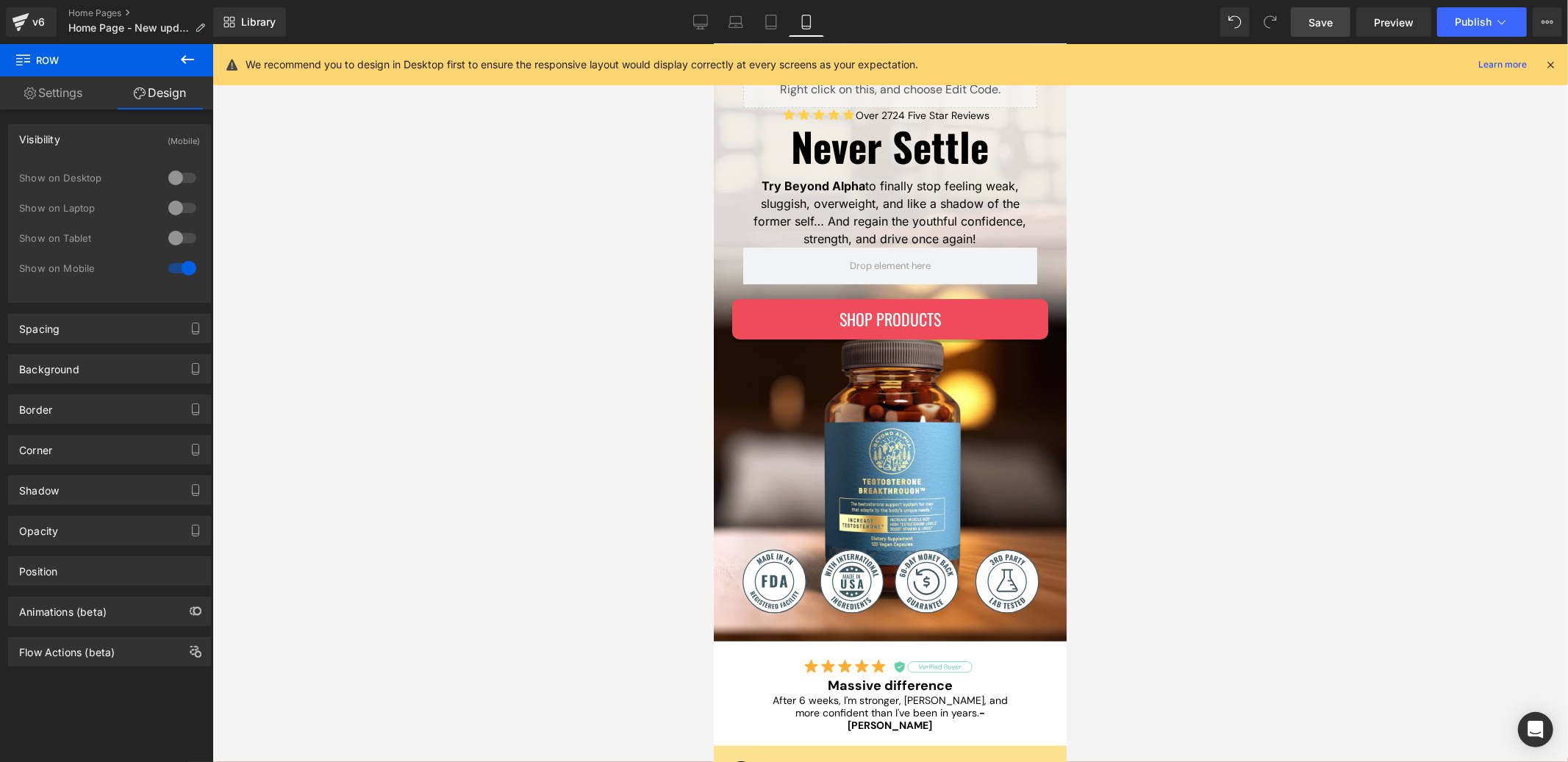
scroll to position [510, 0]
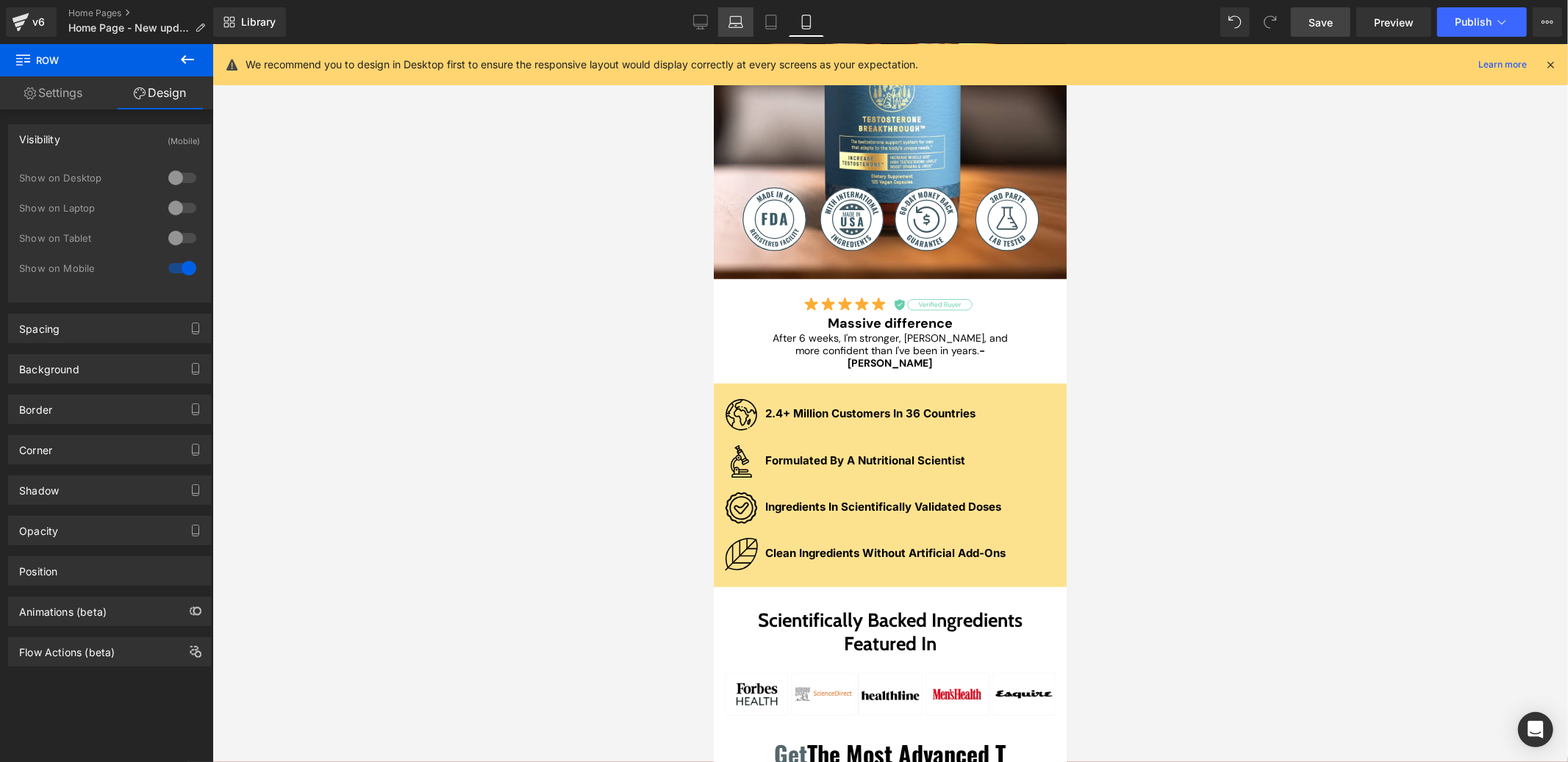
click at [748, 25] on link "Laptop" at bounding box center [735, 22] width 35 height 30
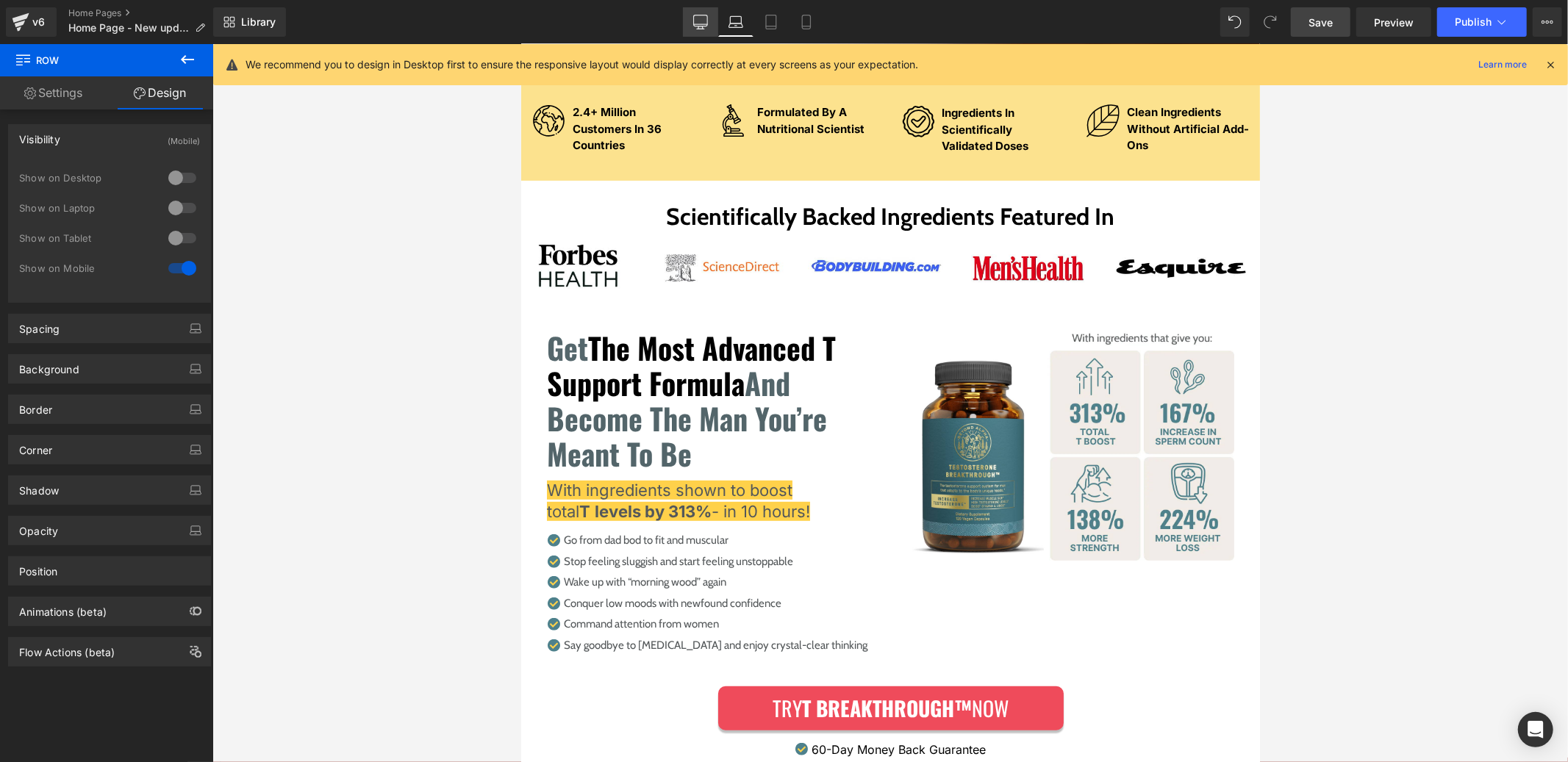
scroll to position [0, 0]
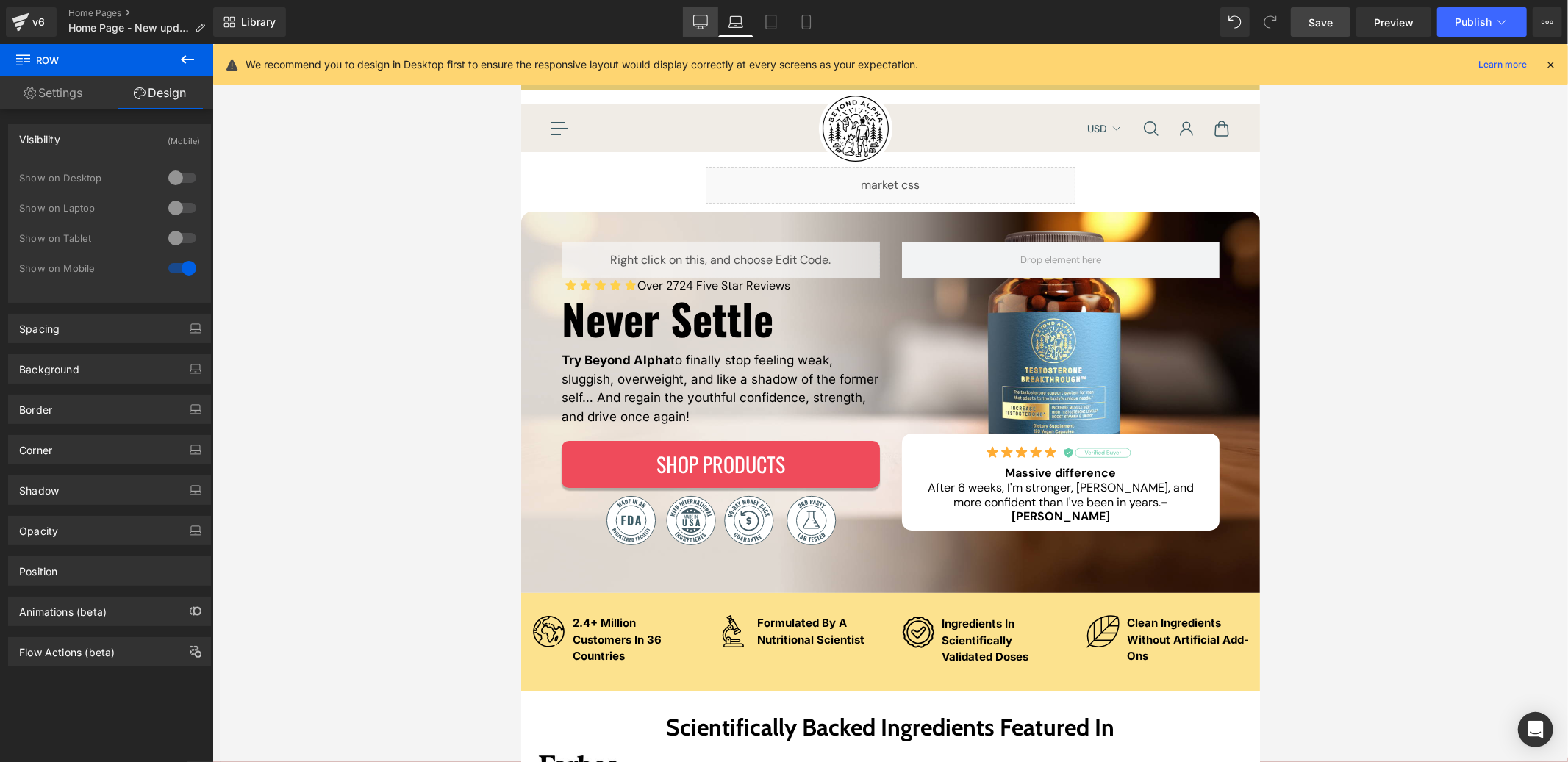
click at [698, 24] on icon at bounding box center [700, 24] width 14 height 0
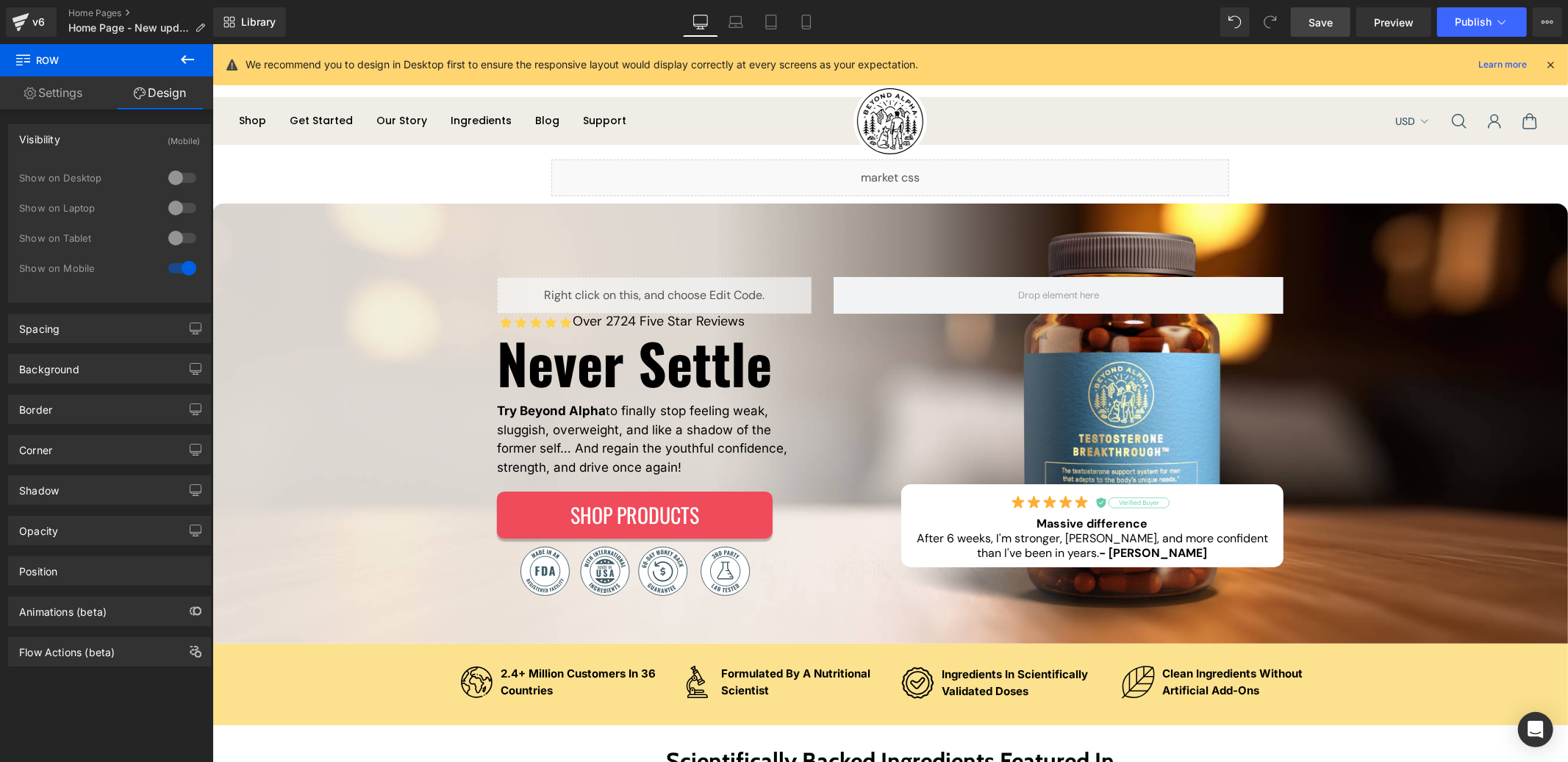
click at [1329, 35] on link "Save" at bounding box center [1321, 22] width 59 height 30
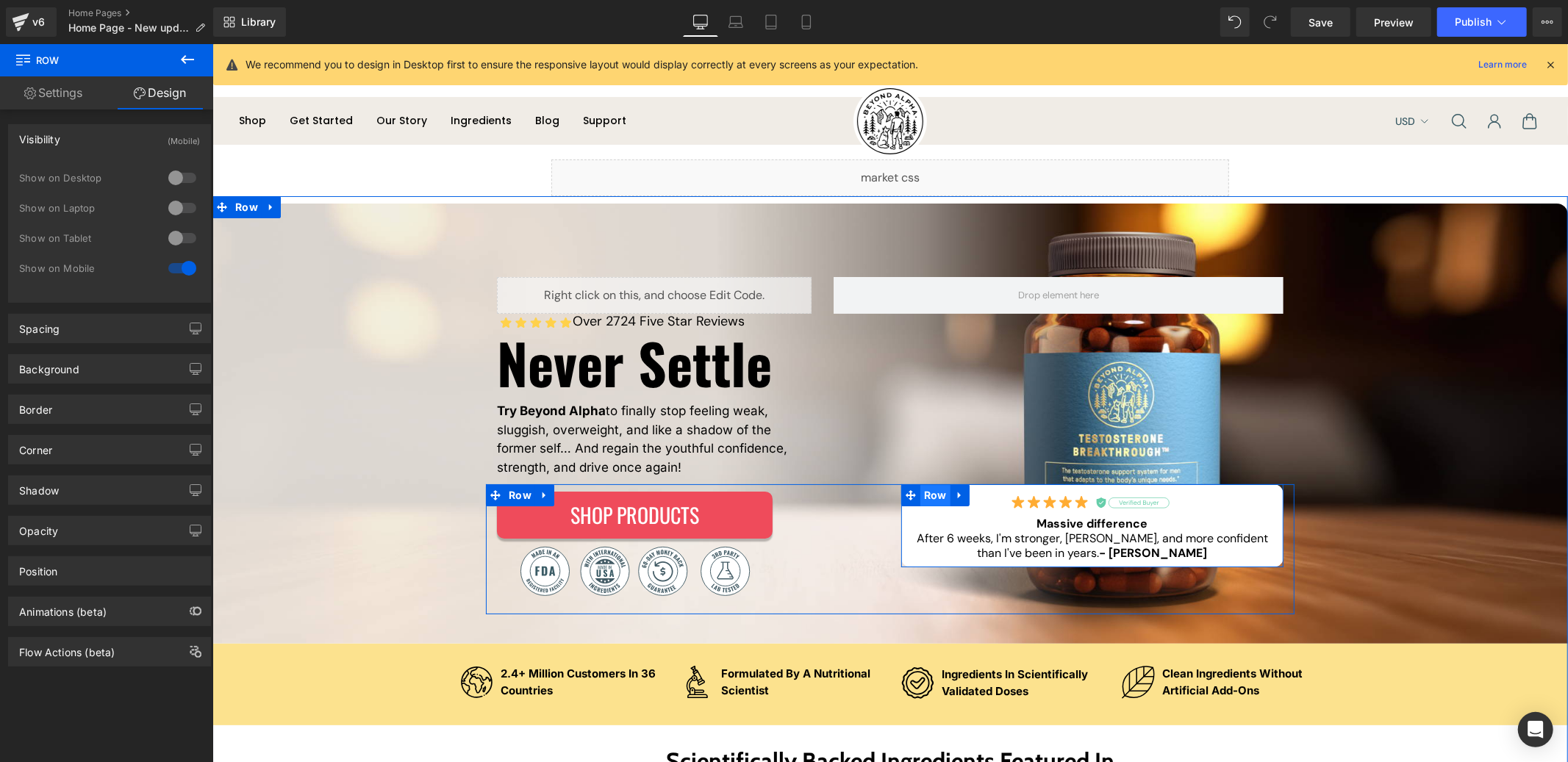
click at [938, 498] on span "Row" at bounding box center [935, 495] width 30 height 22
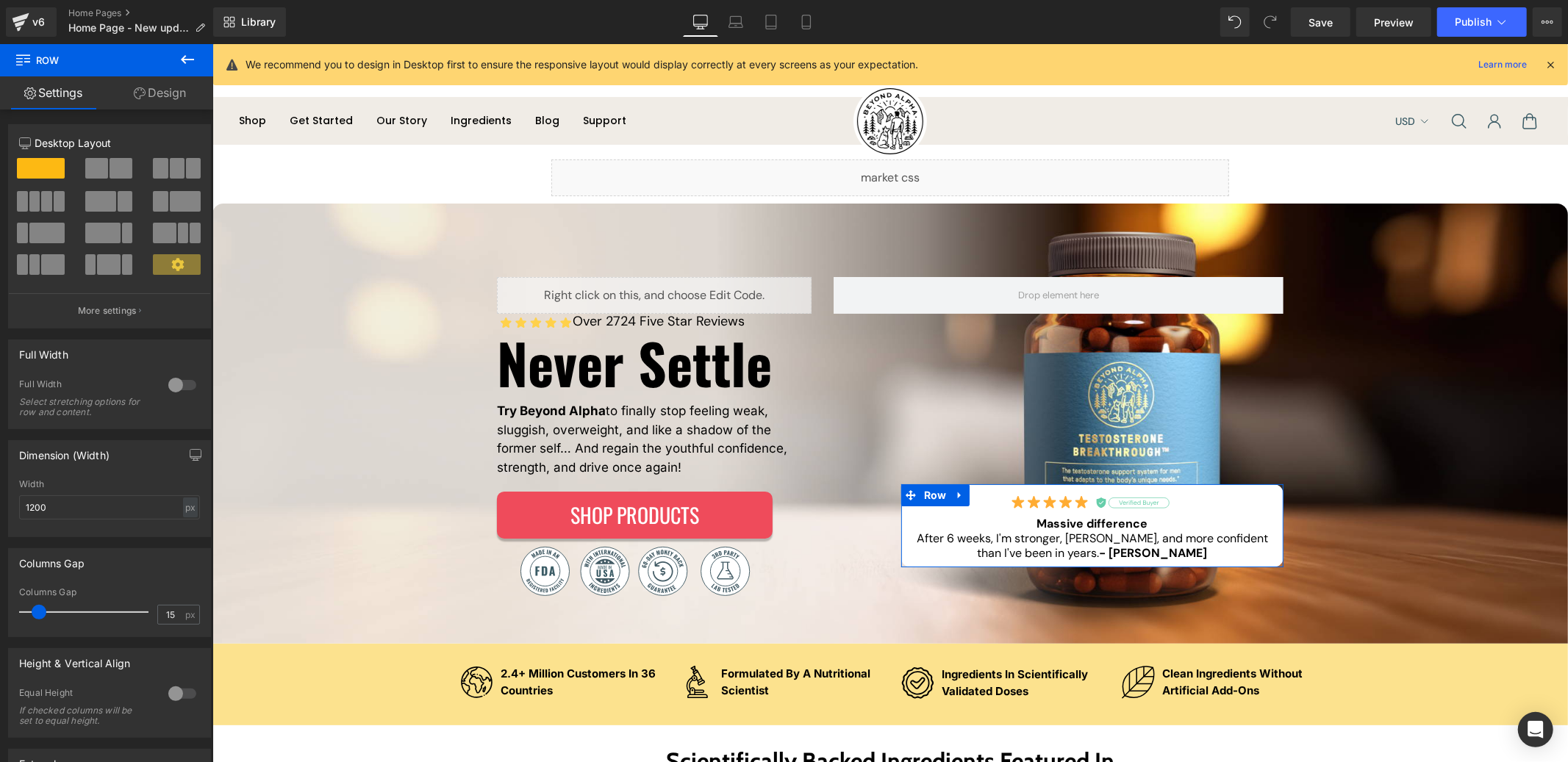
click at [168, 95] on link "Design" at bounding box center [160, 93] width 106 height 33
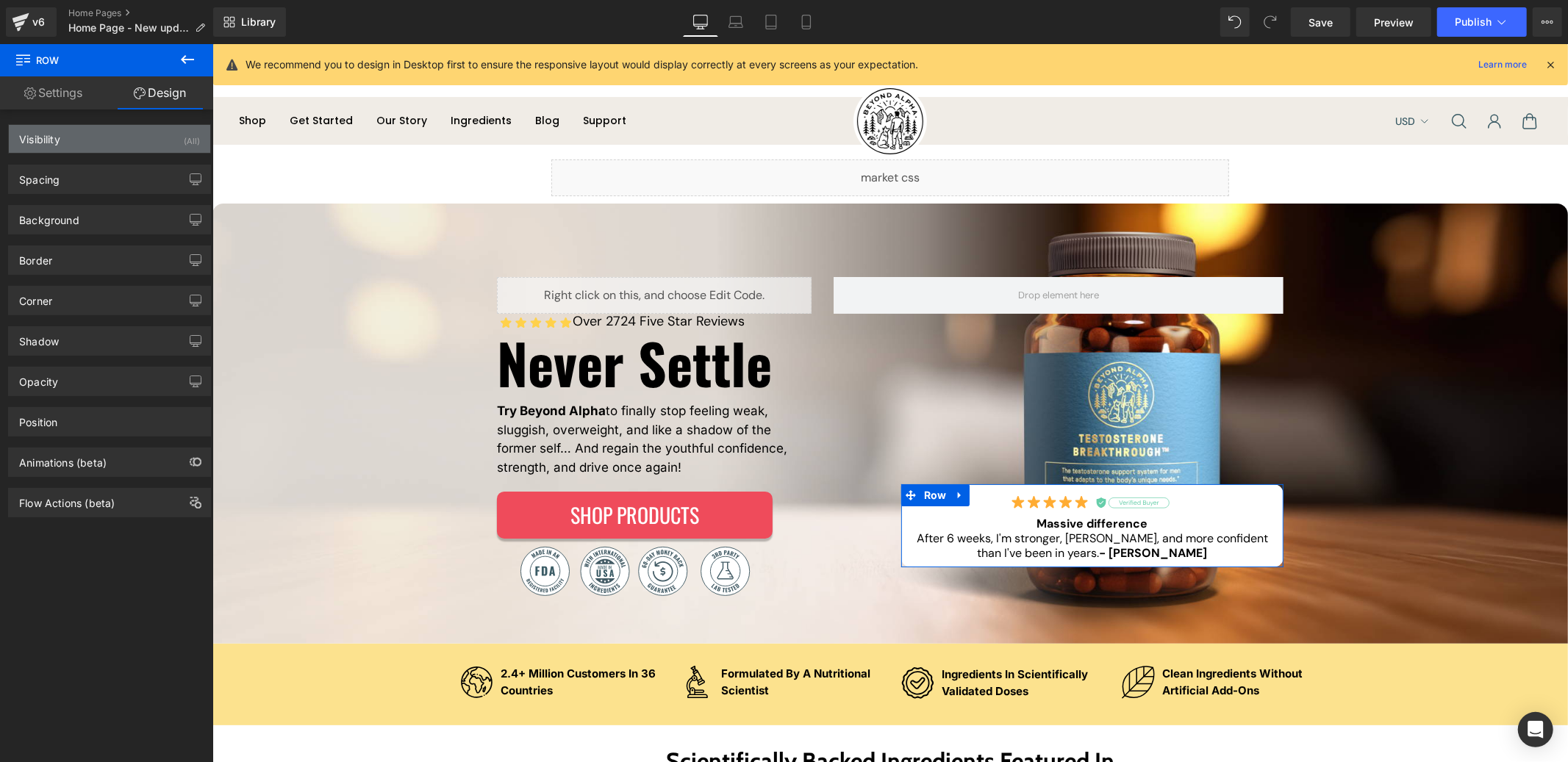
click at [102, 138] on div "Visibility (All)" at bounding box center [109, 139] width 202 height 28
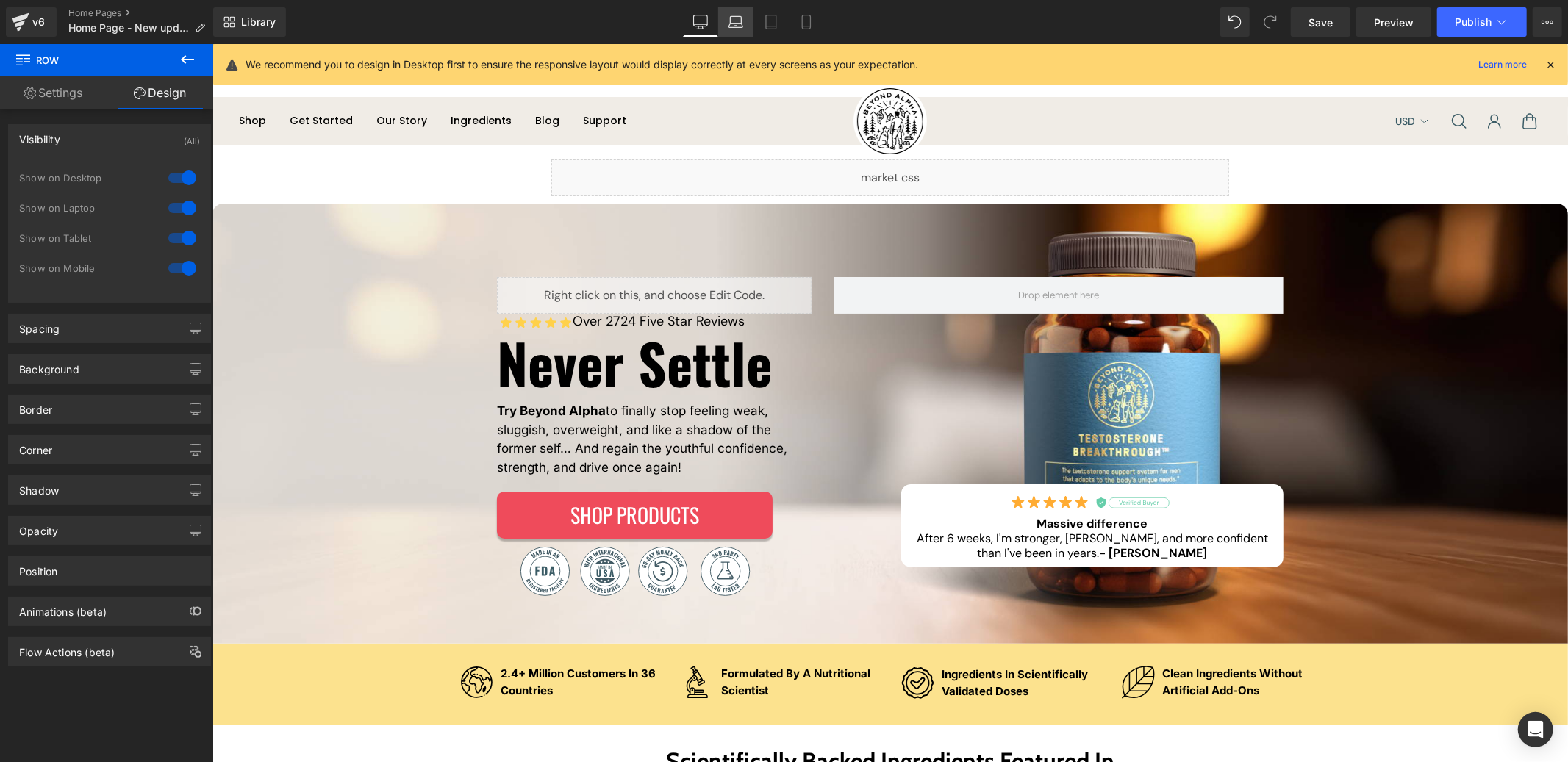
click at [731, 22] on icon at bounding box center [736, 22] width 15 height 15
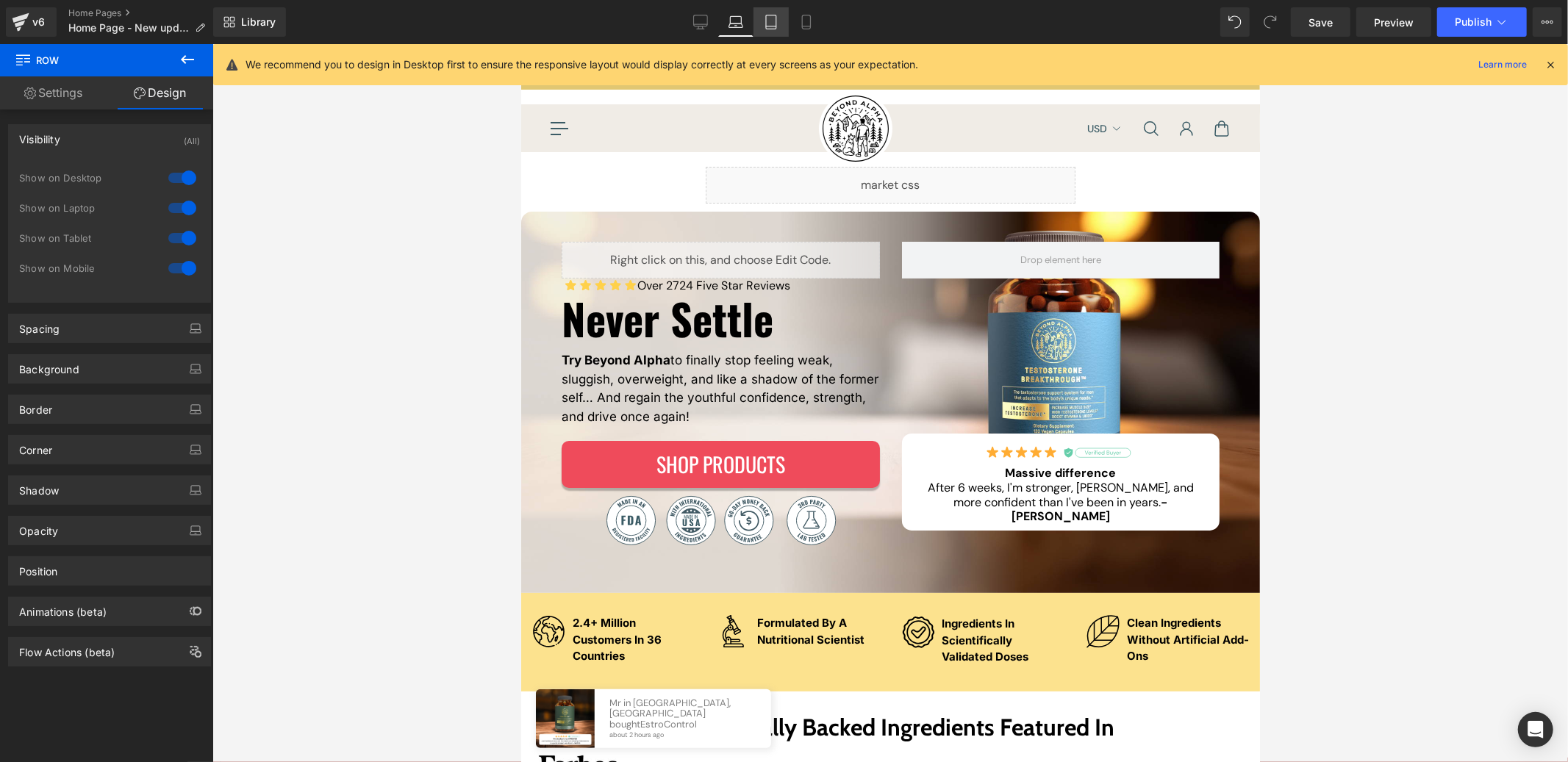
click at [768, 24] on icon at bounding box center [771, 22] width 15 height 15
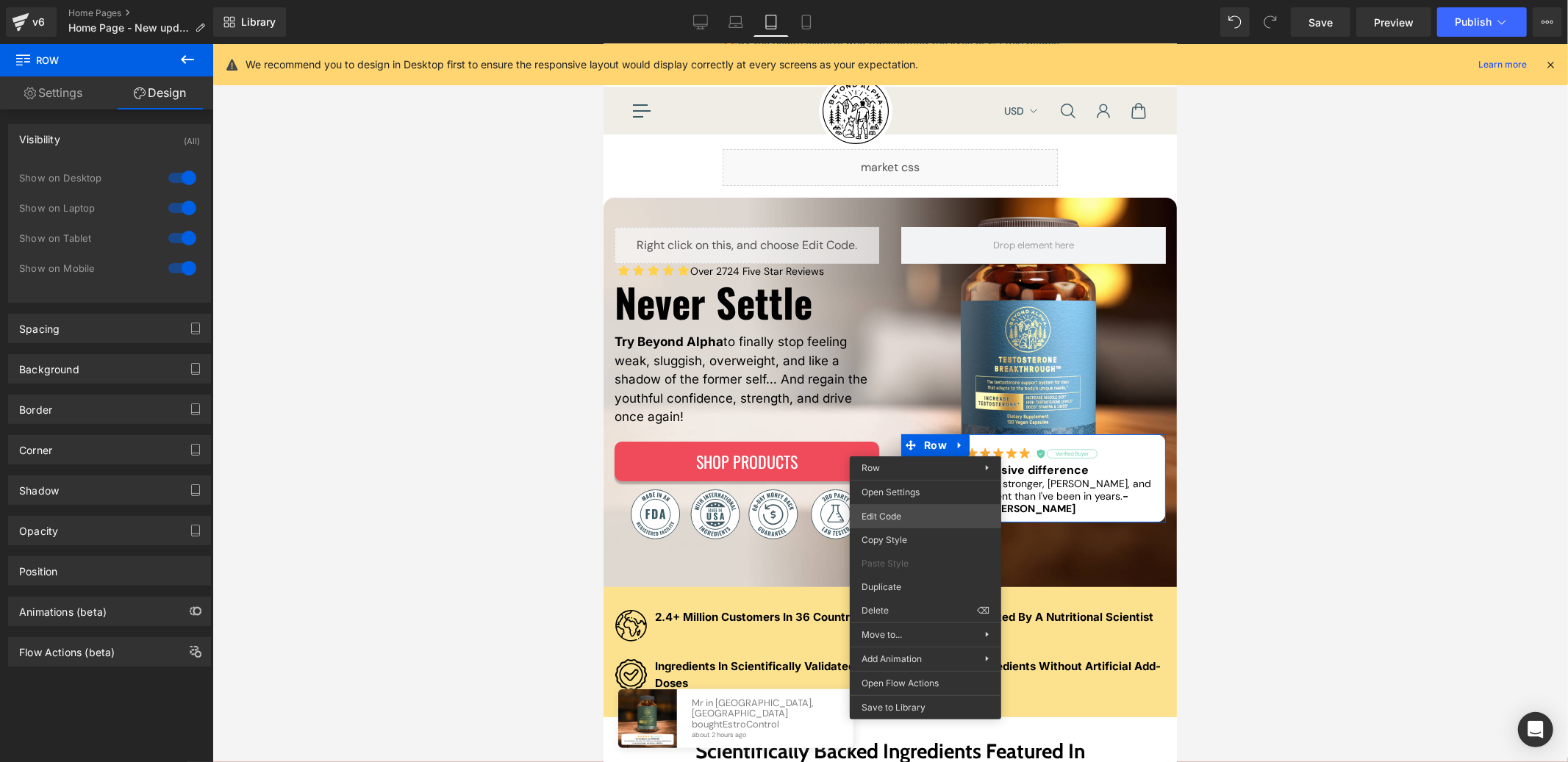
click at [929, 0] on div "Row You are previewing how the will restyle your page. You can not edit Element…" at bounding box center [784, 0] width 1568 height 0
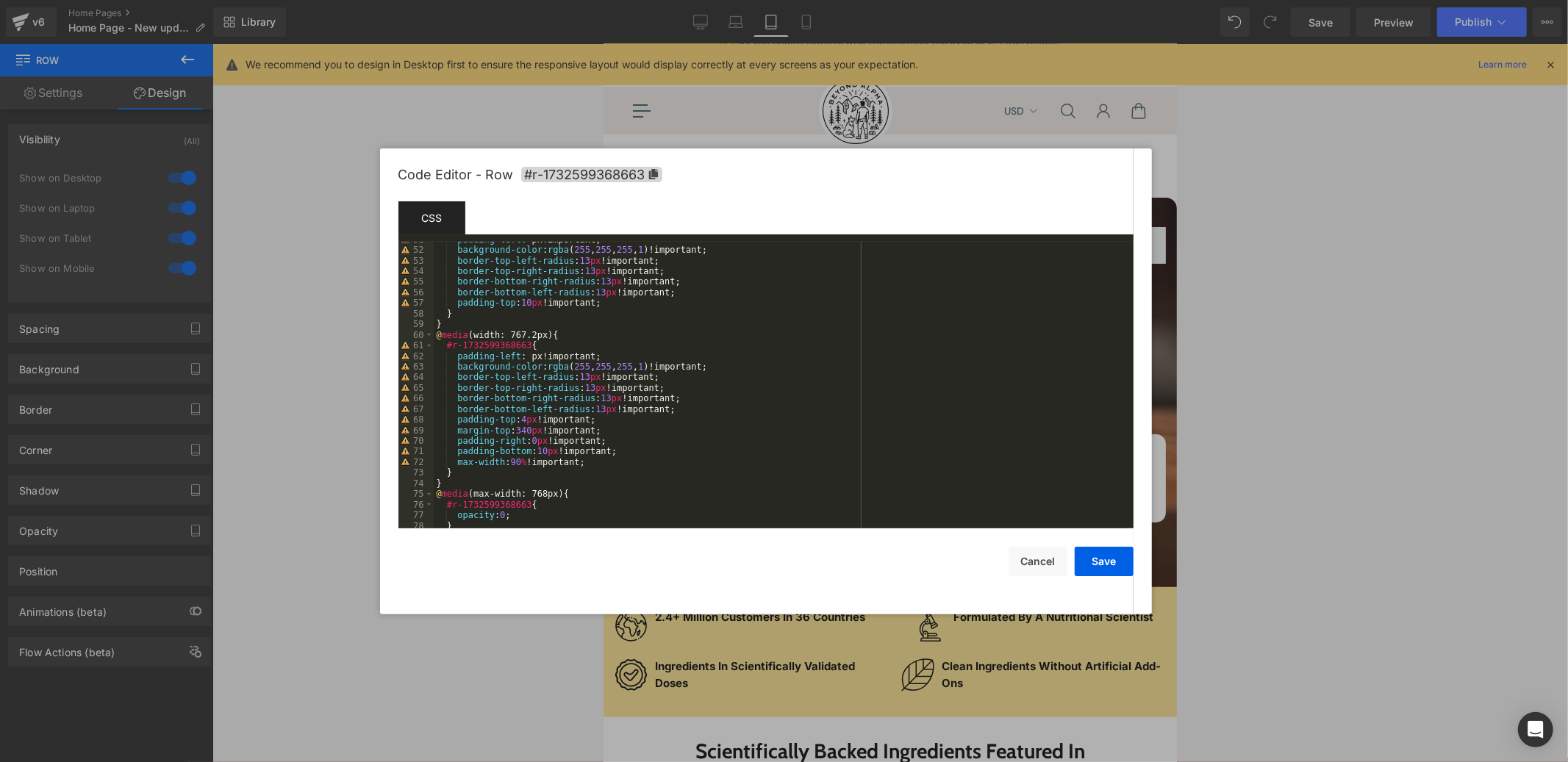
scroll to position [615, 0]
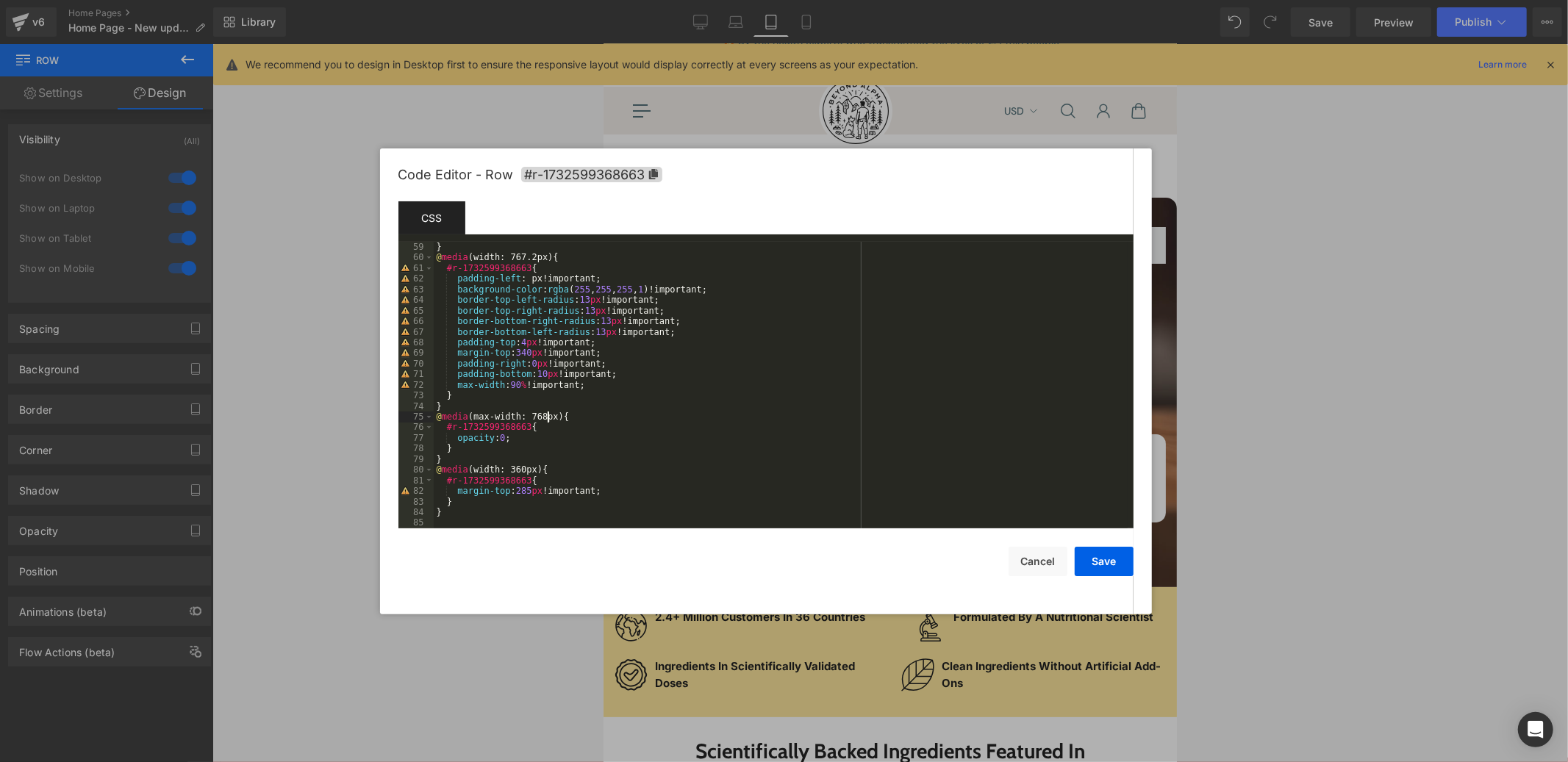
click at [548, 416] on div "} @ media (width: 767.2px) { #r-1732599368663 { padding-left : px!important; ba…" at bounding box center [780, 395] width 694 height 308
click at [1088, 563] on button "Save" at bounding box center [1103, 561] width 59 height 30
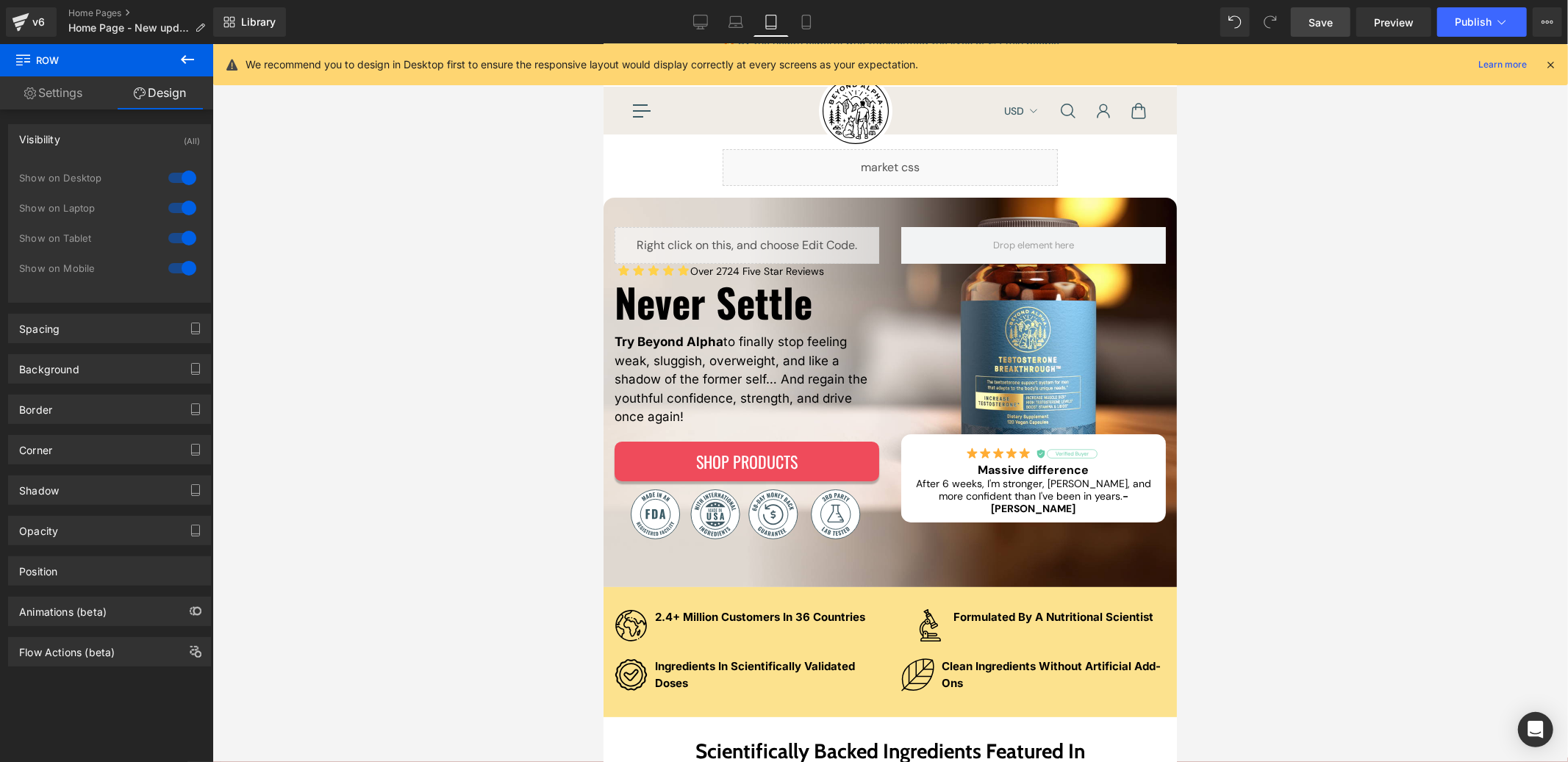
click at [1293, 29] on link "Save" at bounding box center [1321, 22] width 59 height 30
click at [1451, 22] on button "Publish" at bounding box center [1482, 22] width 90 height 30
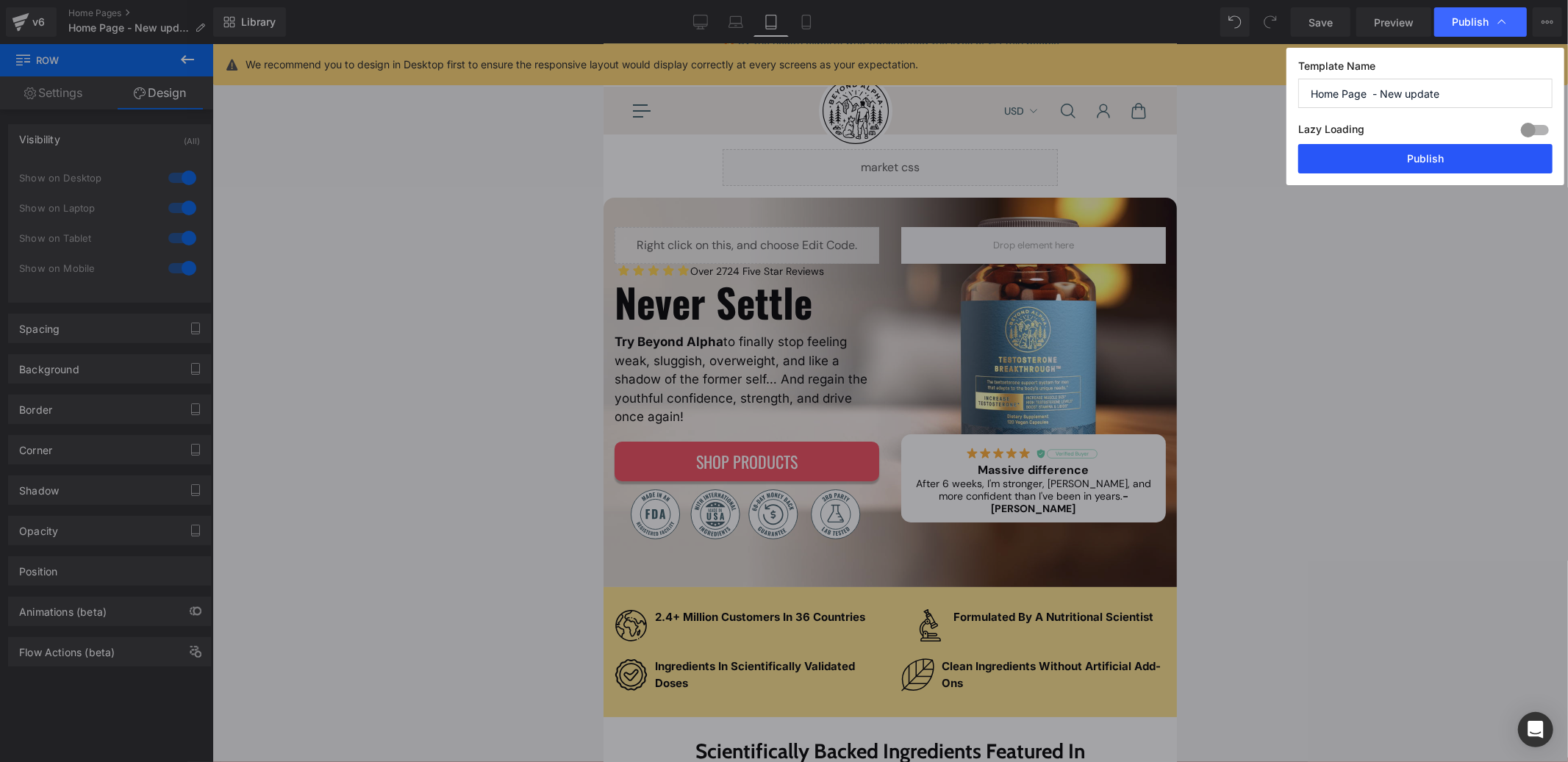
click at [1431, 154] on button "Publish" at bounding box center [1425, 159] width 254 height 30
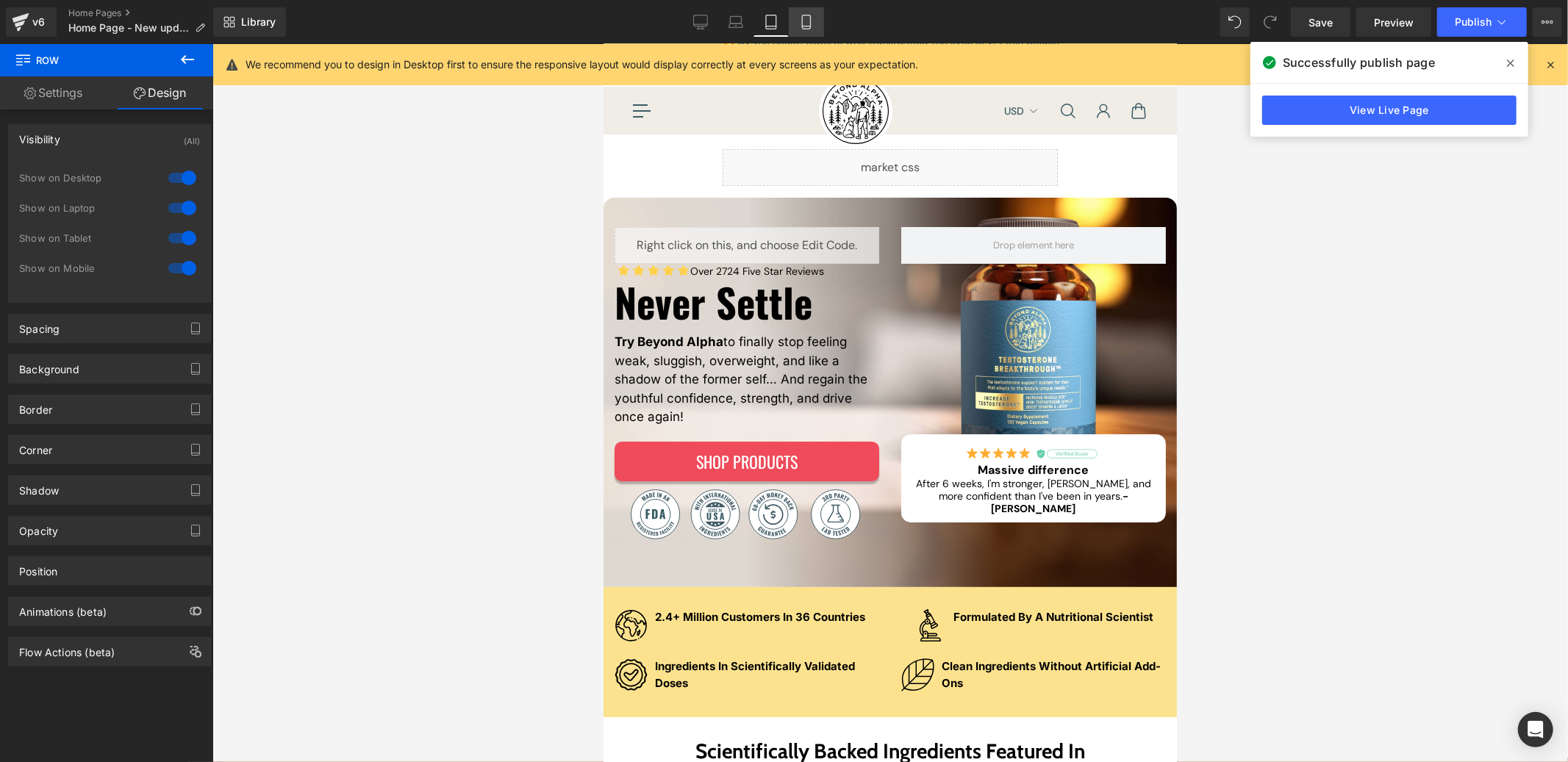
click at [803, 23] on icon at bounding box center [806, 22] width 15 height 15
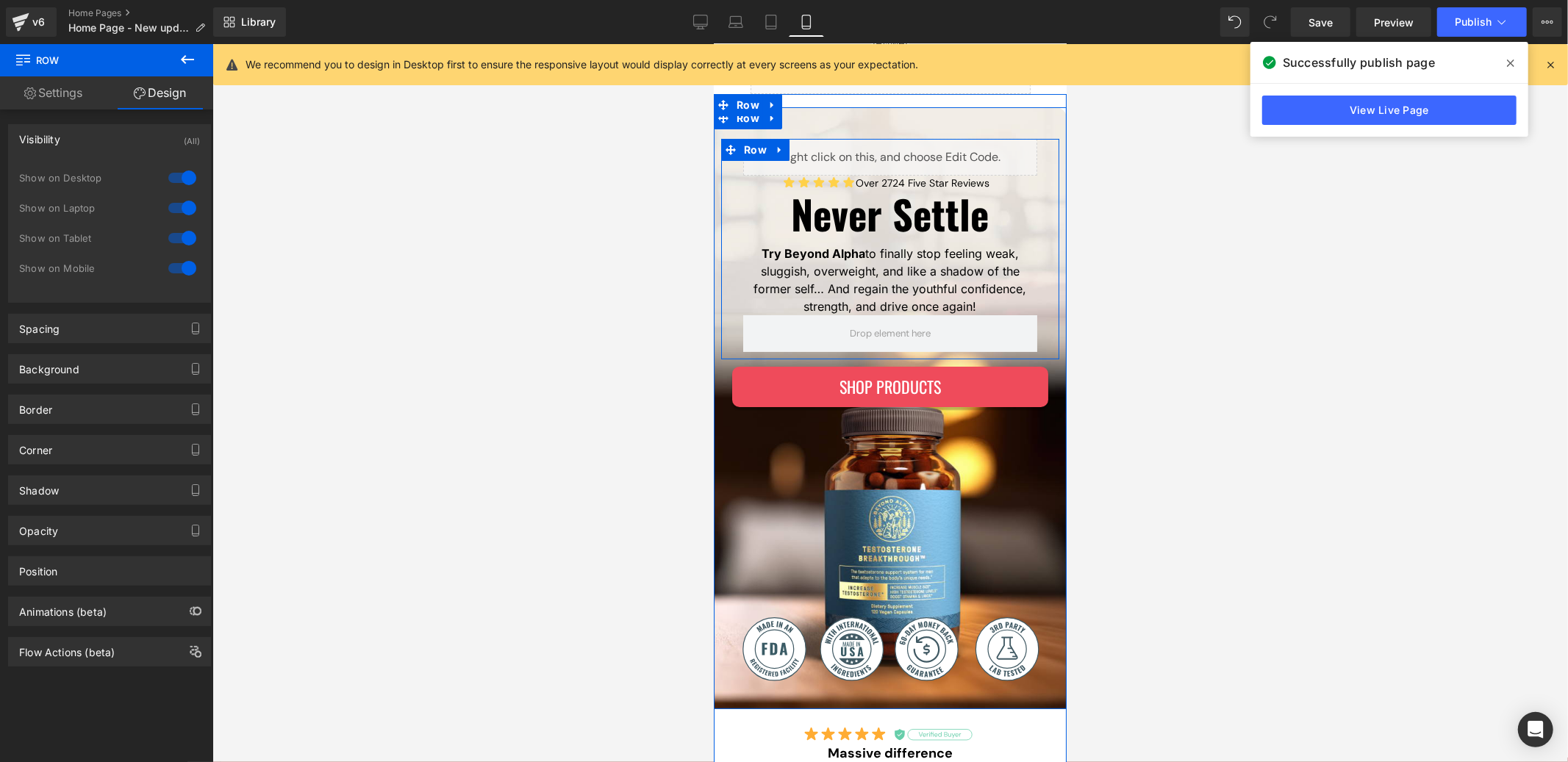
scroll to position [48, 0]
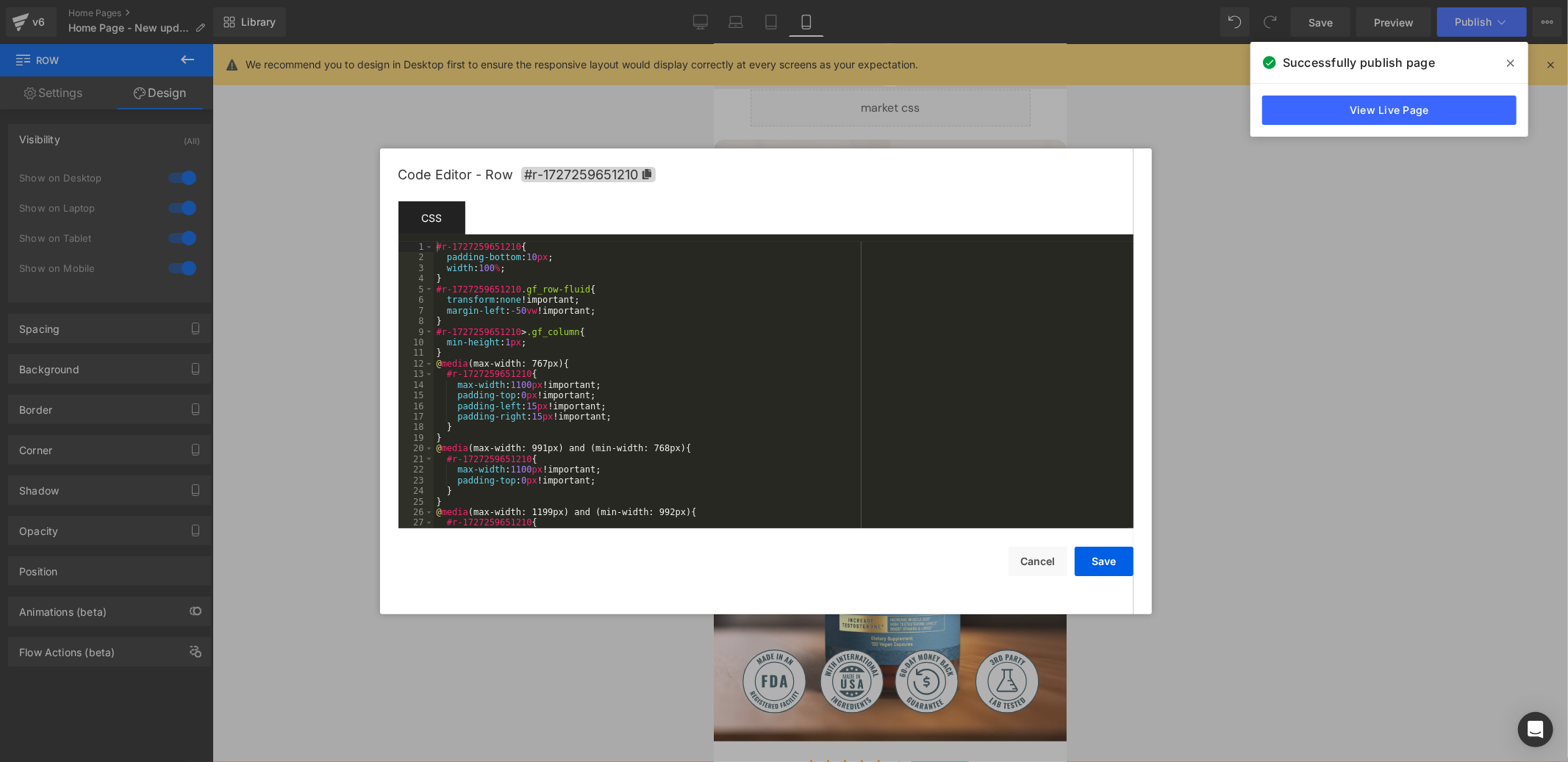
click at [740, 0] on div "Row You are previewing how the will restyle your page. You can not edit Element…" at bounding box center [784, 0] width 1568 height 0
click at [641, 272] on div "#r-1727259651210 { padding-bottom : 10 px ; width : 100 % ; } #r-1727259651210 …" at bounding box center [780, 395] width 694 height 308
click at [641, 281] on div "#r-1727259651210 { padding-bottom : 10 px ; width : 100 % ; } #r-1727259651210 …" at bounding box center [780, 395] width 694 height 308
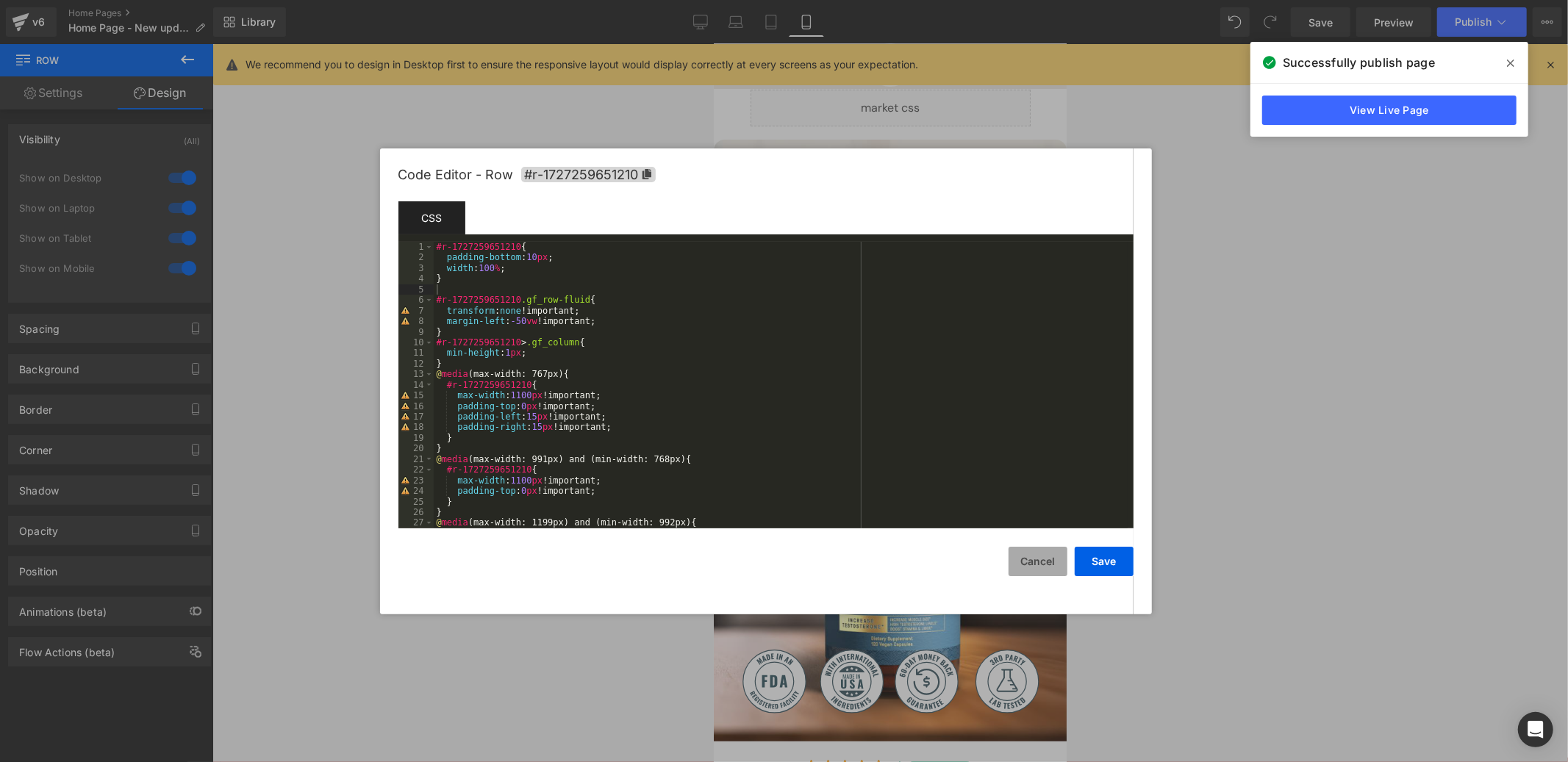
click at [1022, 560] on button "Cancel" at bounding box center [1038, 561] width 59 height 30
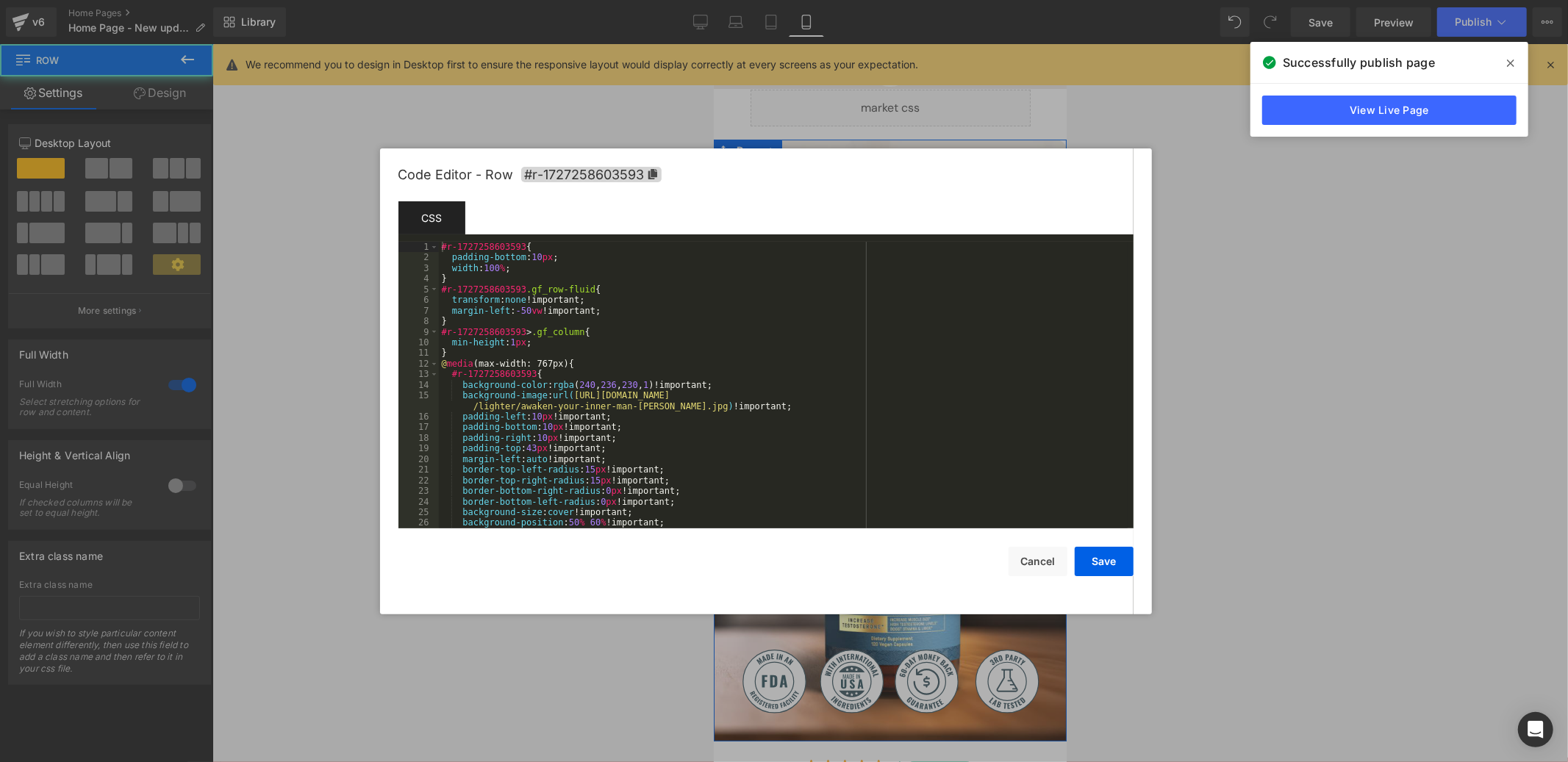
click at [735, 0] on div "Row You are previewing how the will restyle your page. You can not edit Element…" at bounding box center [784, 0] width 1568 height 0
click at [554, 270] on div "#r-1727258603593 { padding-bottom : 10 px ; width : 100 % ; } #r-1727258603593 …" at bounding box center [783, 395] width 689 height 308
click at [559, 281] on div "#r-1727258603593 { padding-bottom : 10 px ; width : 100 % ; } #r-1727258603593 …" at bounding box center [783, 395] width 689 height 308
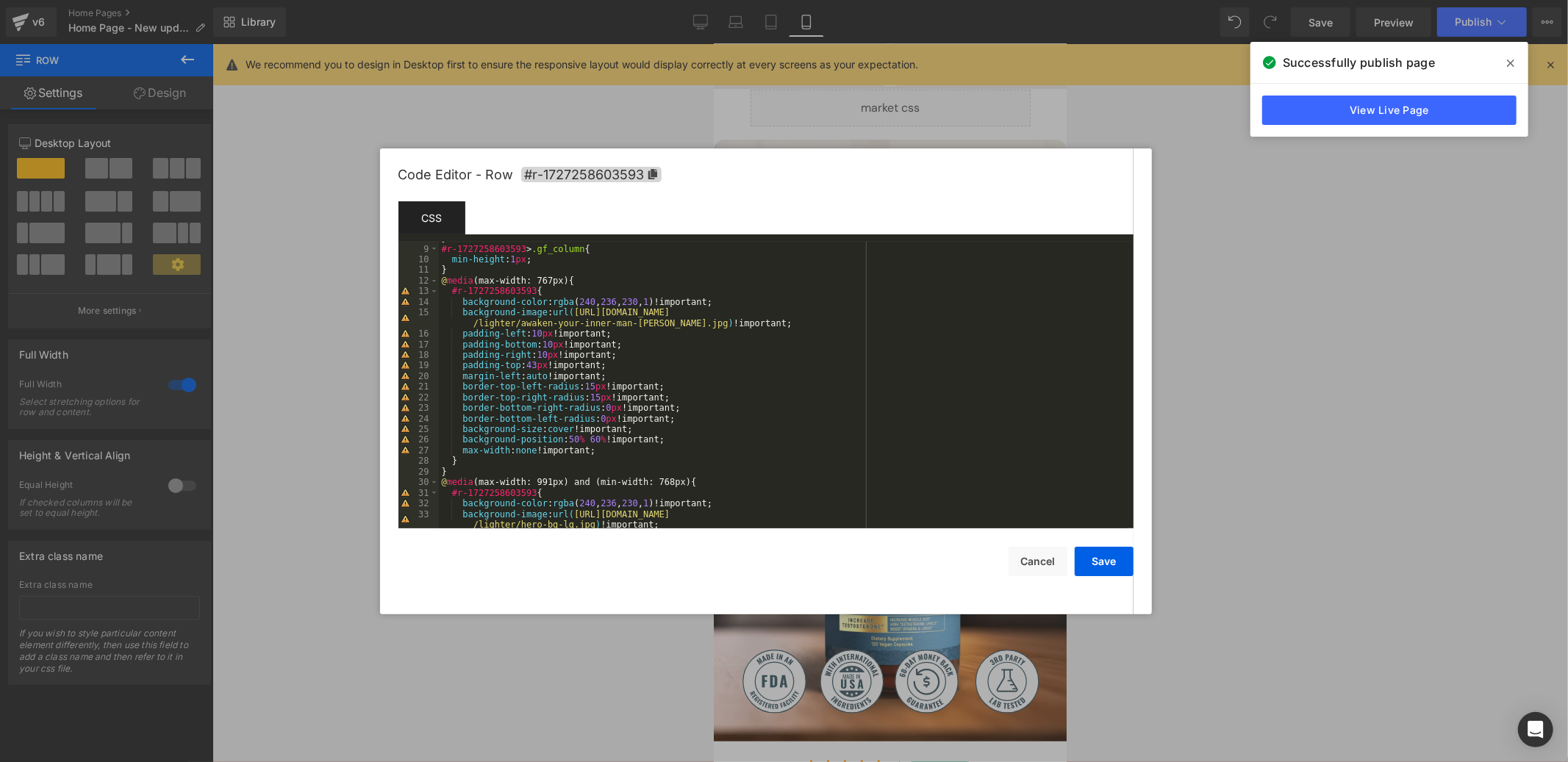
scroll to position [83, 0]
click at [542, 455] on div "} #r-1727258603593 > .gf_column { min-height : 1 px ; } @ media (max-width: 767…" at bounding box center [783, 392] width 689 height 318
click at [542, 460] on div "} #r-1727258603593 > .gf_column { min-height : 1 px ; } @ media (max-width: 767…" at bounding box center [783, 392] width 689 height 318
paste textarea
click at [1091, 556] on button "Save" at bounding box center [1103, 561] width 59 height 30
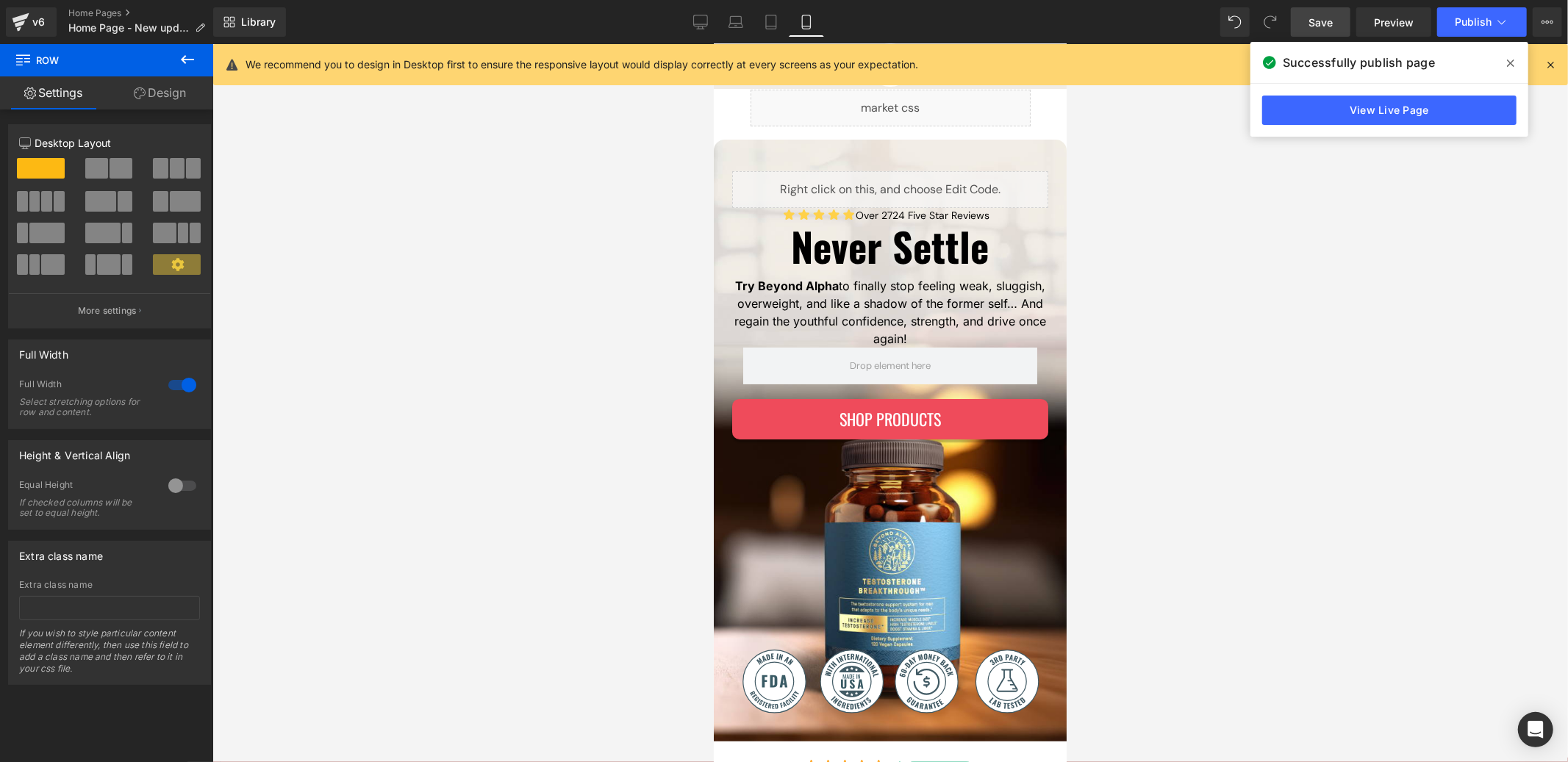
click at [1321, 29] on span "Save" at bounding box center [1320, 23] width 24 height 16
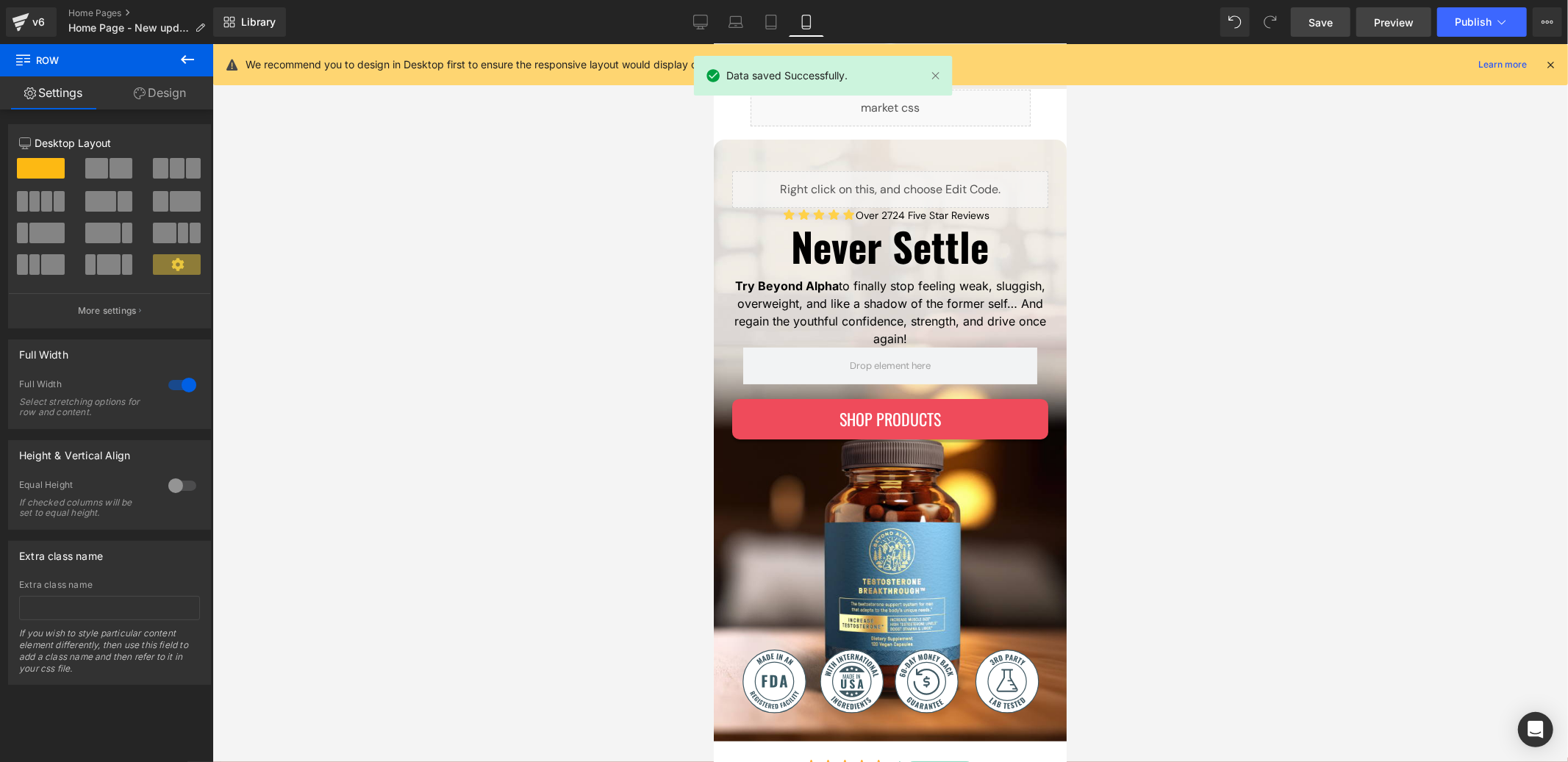
click at [1408, 15] on span "Preview" at bounding box center [1394, 23] width 40 height 16
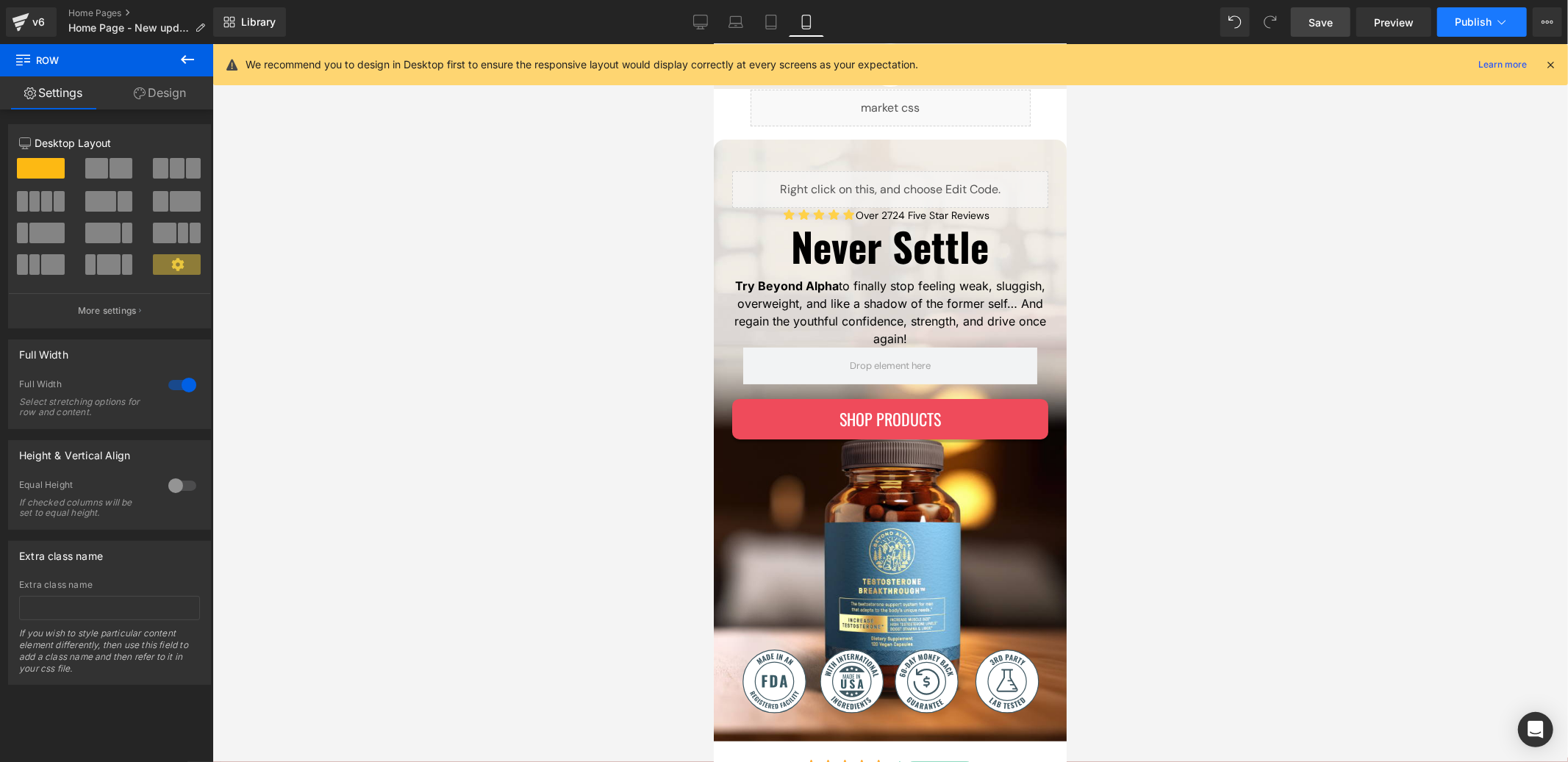
click at [1472, 25] on span "Publish" at bounding box center [1473, 22] width 37 height 12
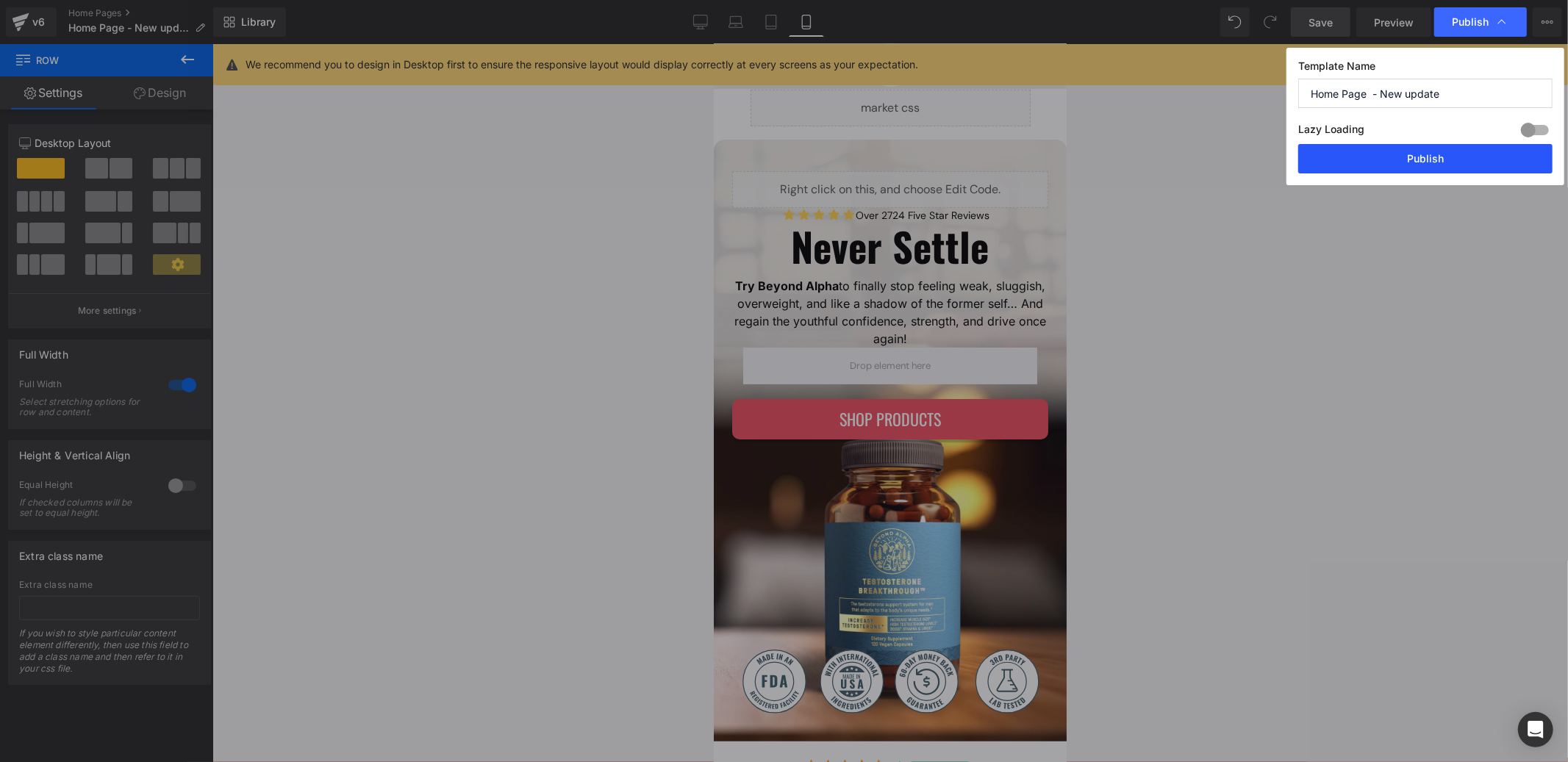
click at [1448, 156] on button "Publish" at bounding box center [1425, 159] width 254 height 30
